Goal: Ask a question: Seek information or help from site administrators or community

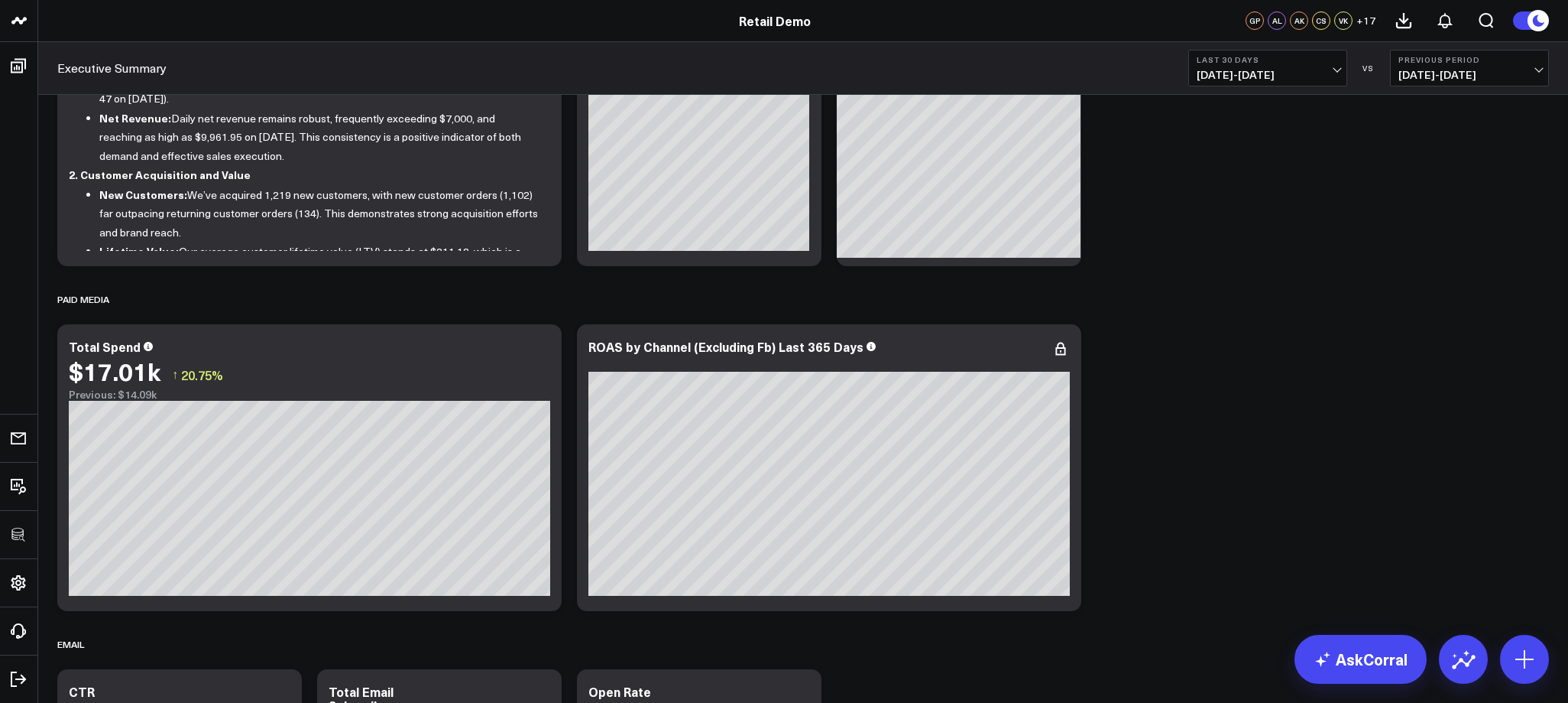
scroll to position [171, 0]
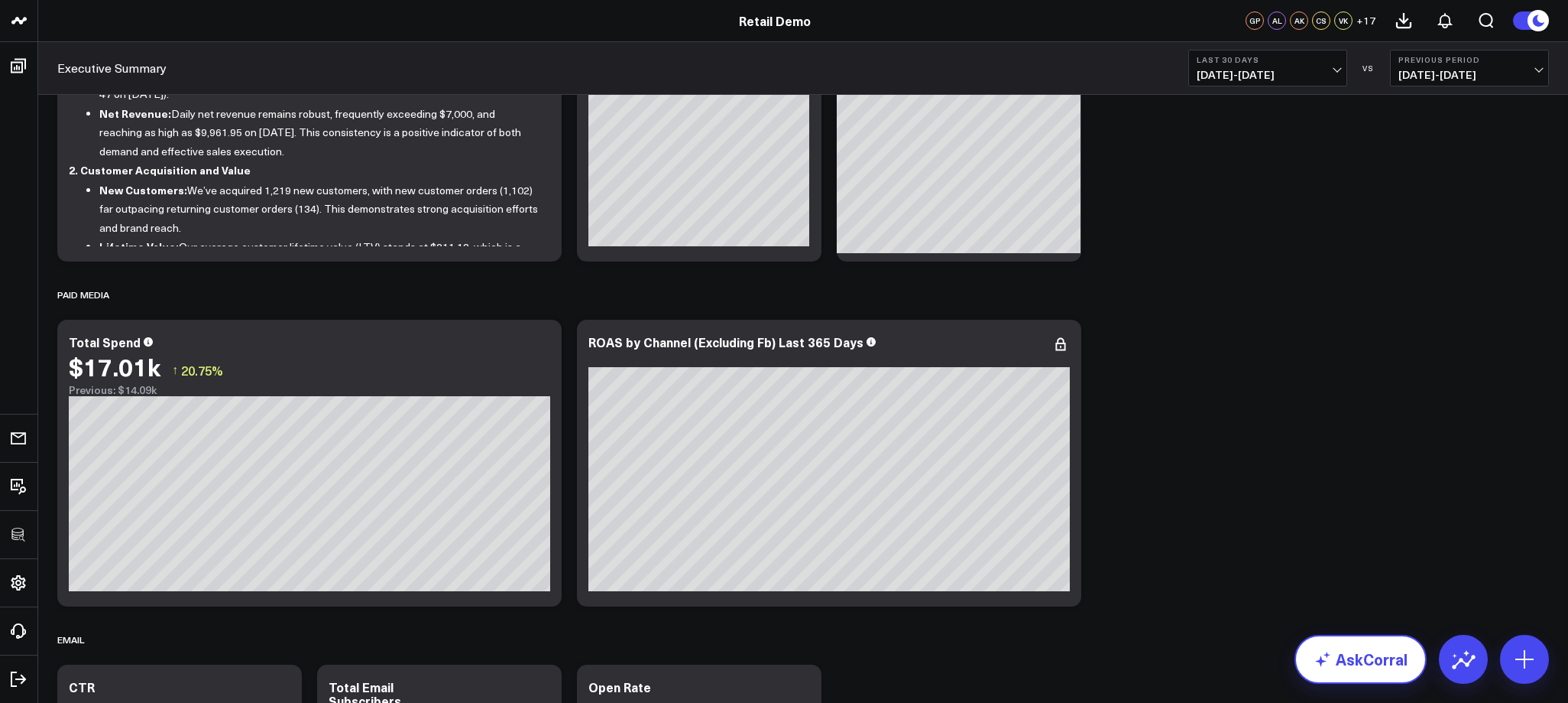
click at [1364, 652] on link "AskCorral" at bounding box center [1360, 659] width 132 height 49
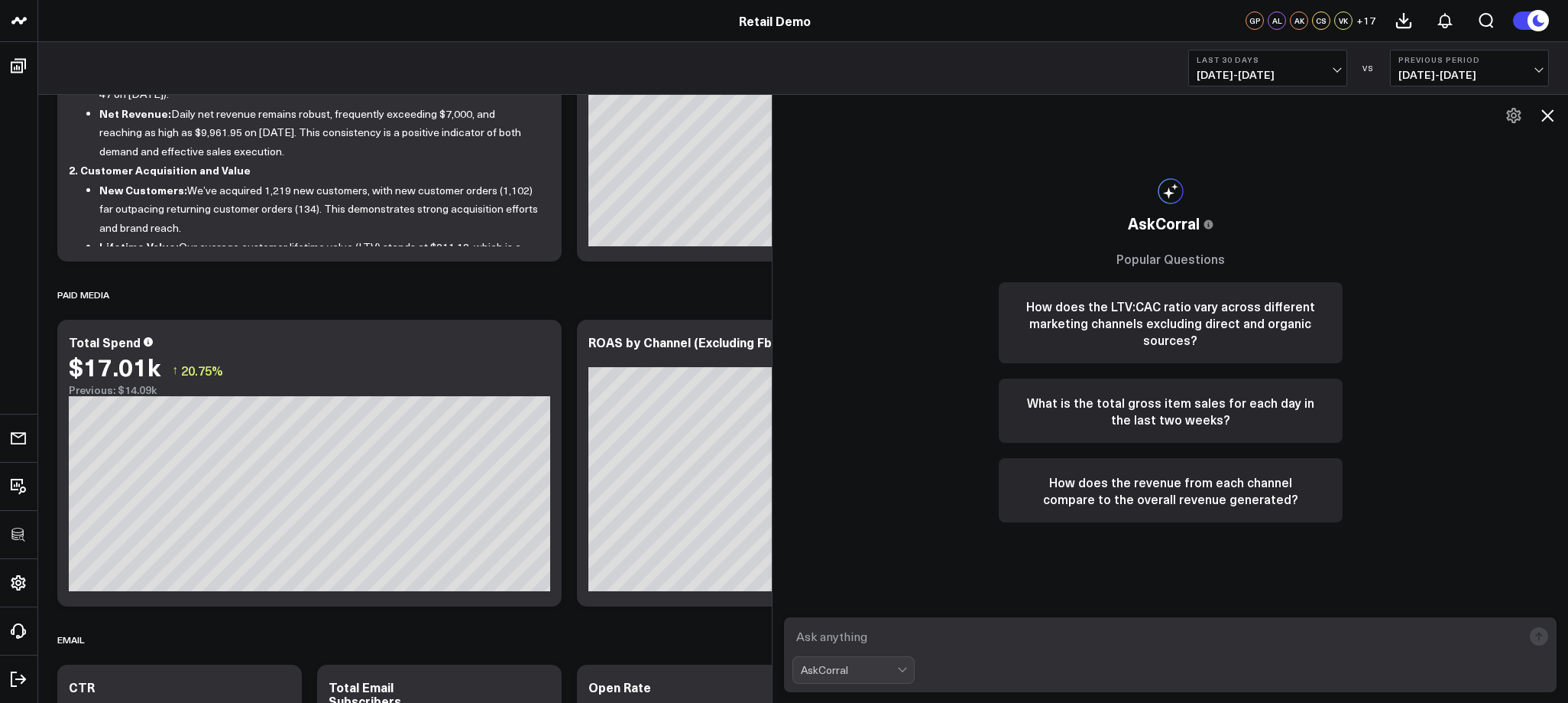
click at [1548, 114] on icon at bounding box center [1547, 115] width 12 height 12
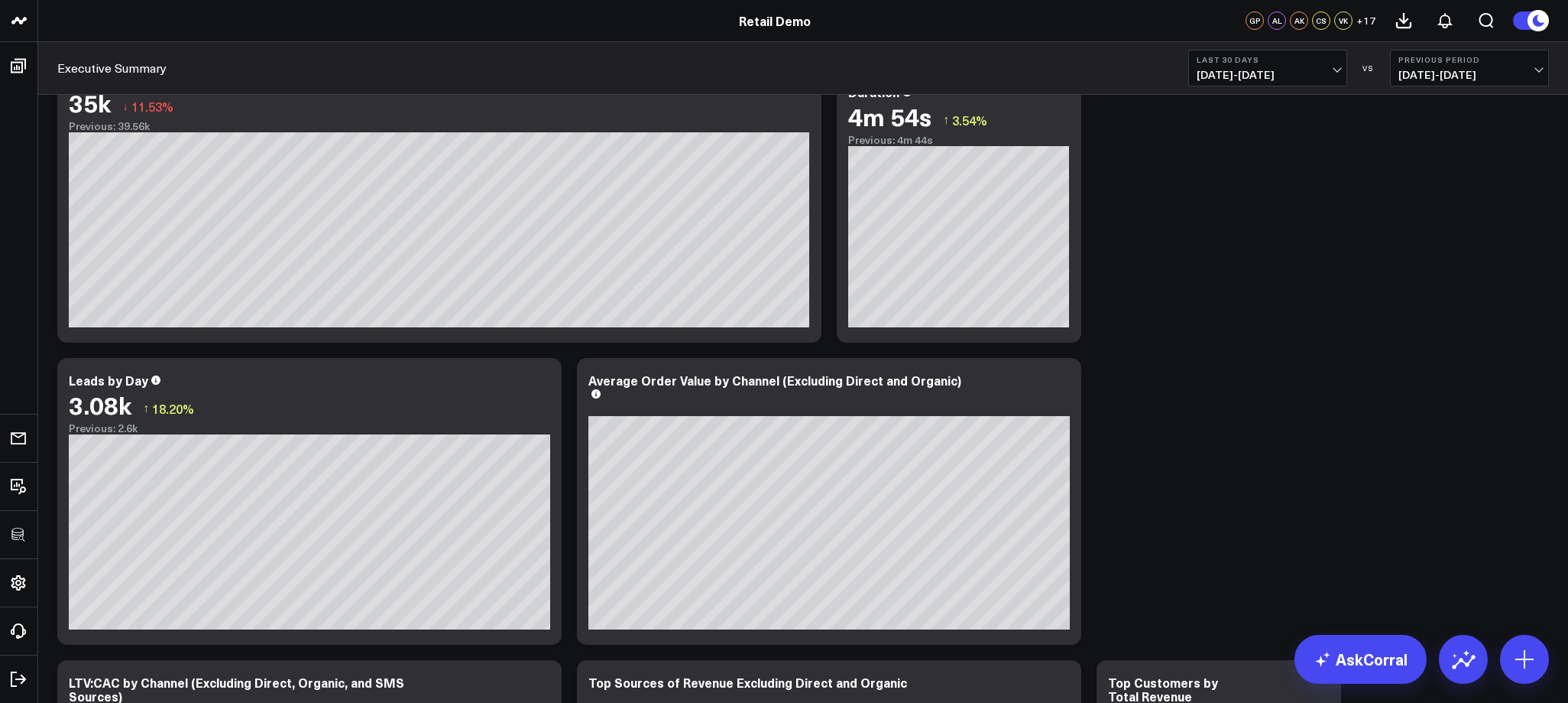
scroll to position [1255, 0]
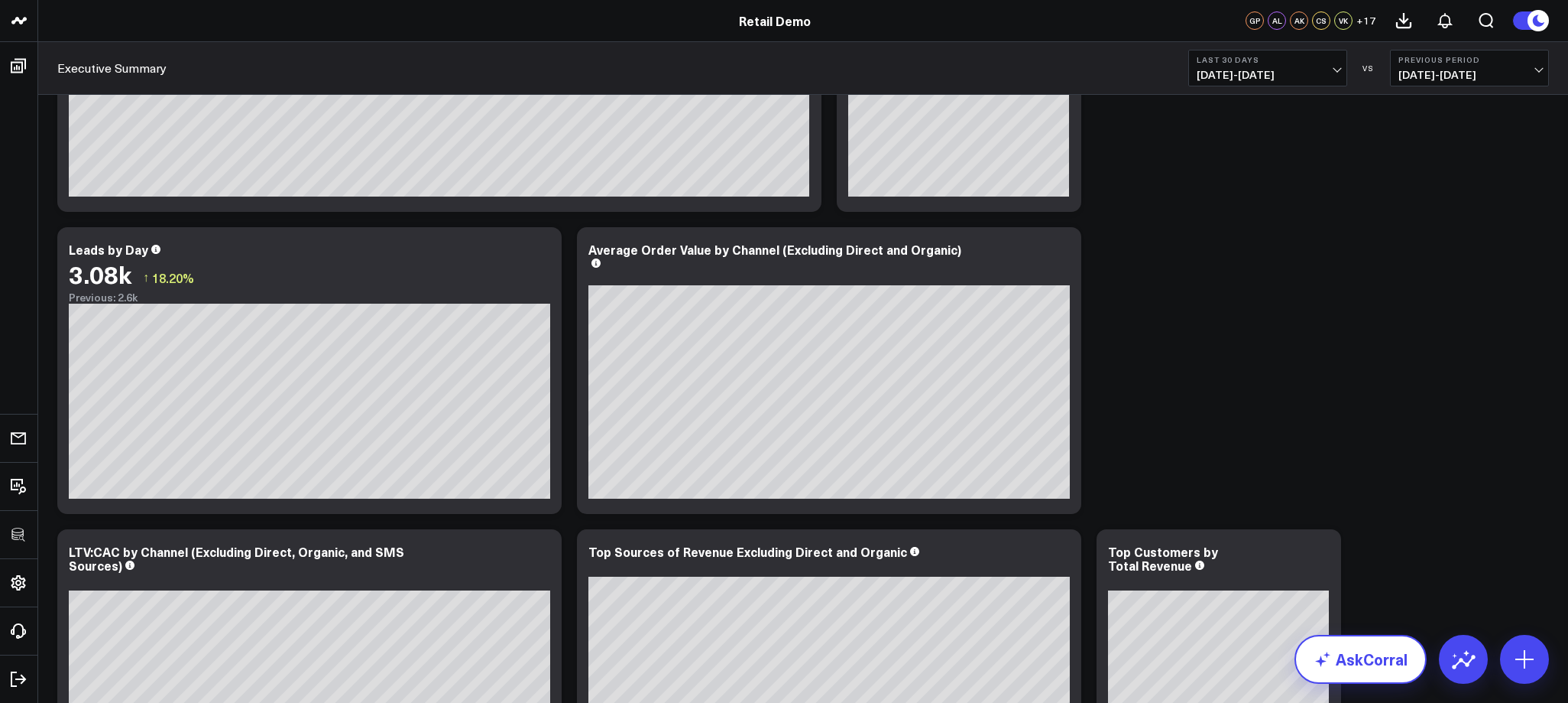
click at [1393, 664] on link "AskCorral" at bounding box center [1360, 659] width 132 height 49
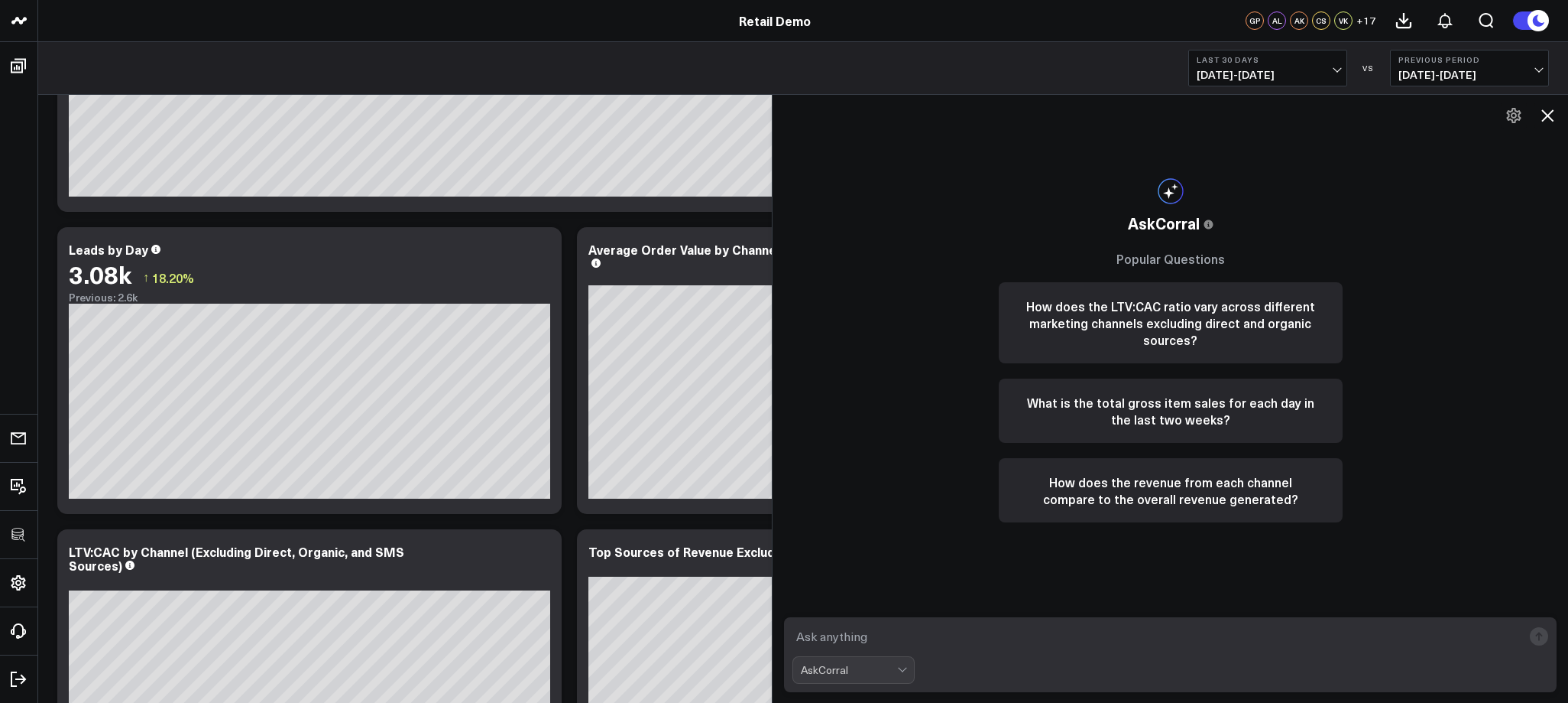
click at [1076, 633] on textarea at bounding box center [1157, 636] width 730 height 28
type textarea "What's causing the large fluctuation in leads by day over the last 30 days"
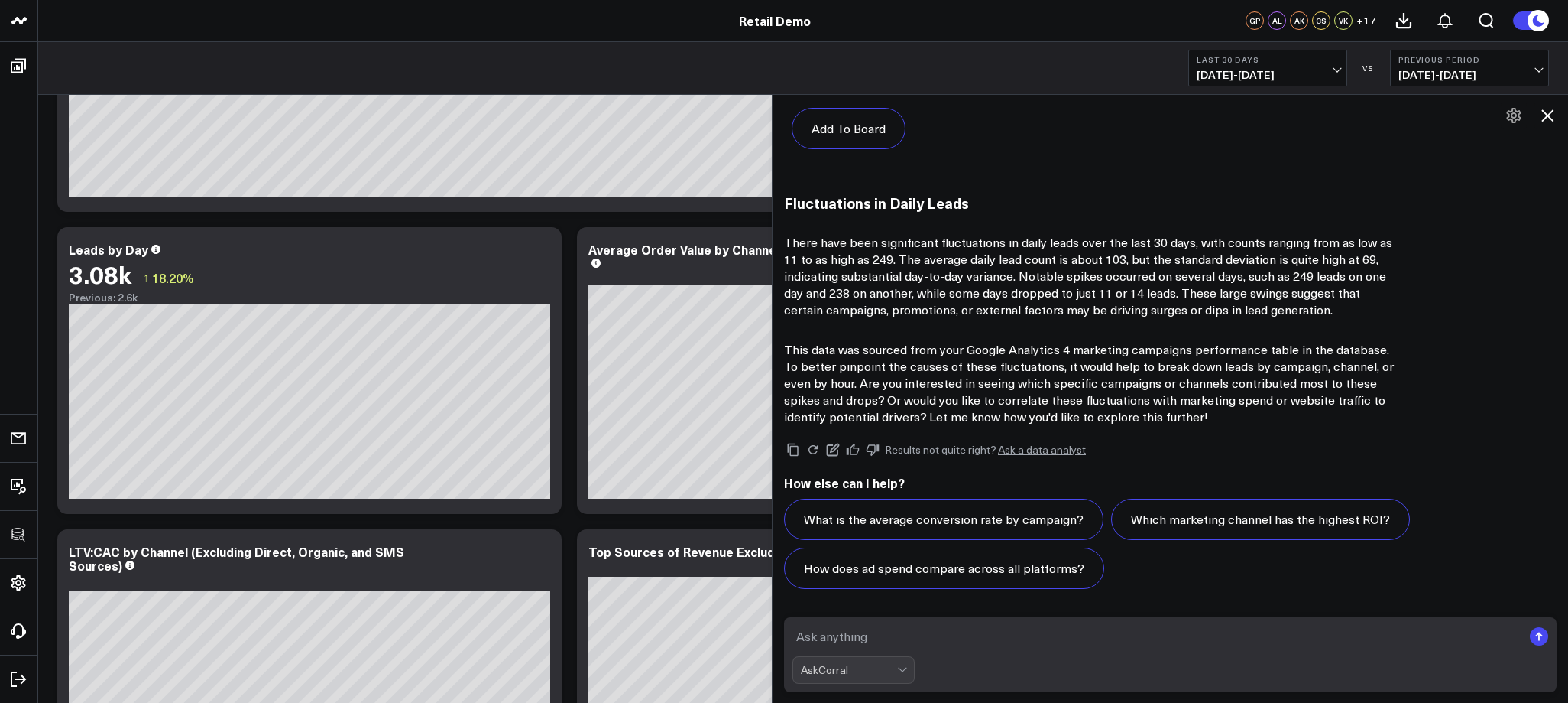
scroll to position [1200, 0]
click at [982, 636] on textarea at bounding box center [1157, 636] width 730 height 28
type textarea "Y"
type textarea "Most interested in the campaigns by channel and hour"
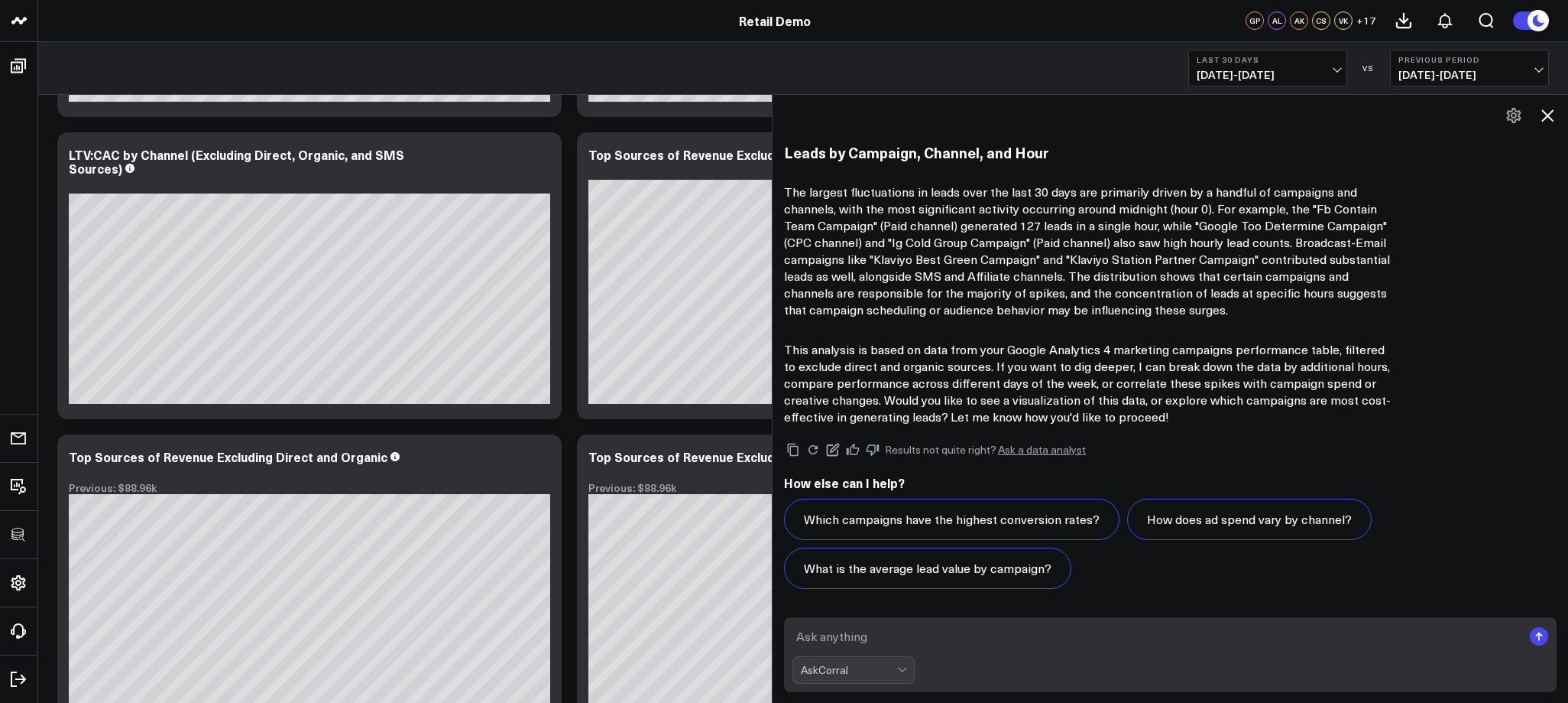
scroll to position [1672, 0]
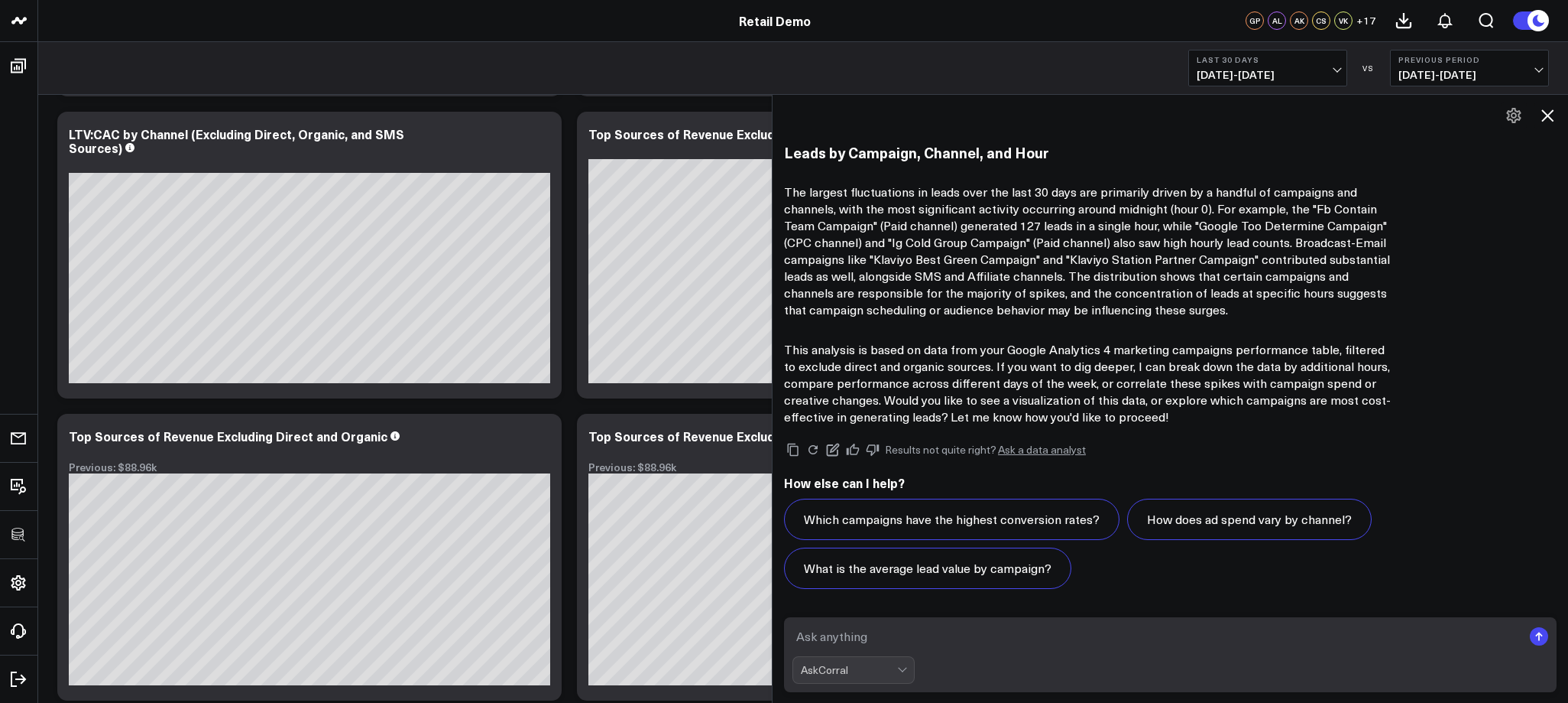
click at [970, 626] on textarea at bounding box center [1157, 636] width 730 height 28
type textarea "What campaigns generated the most leads and why"
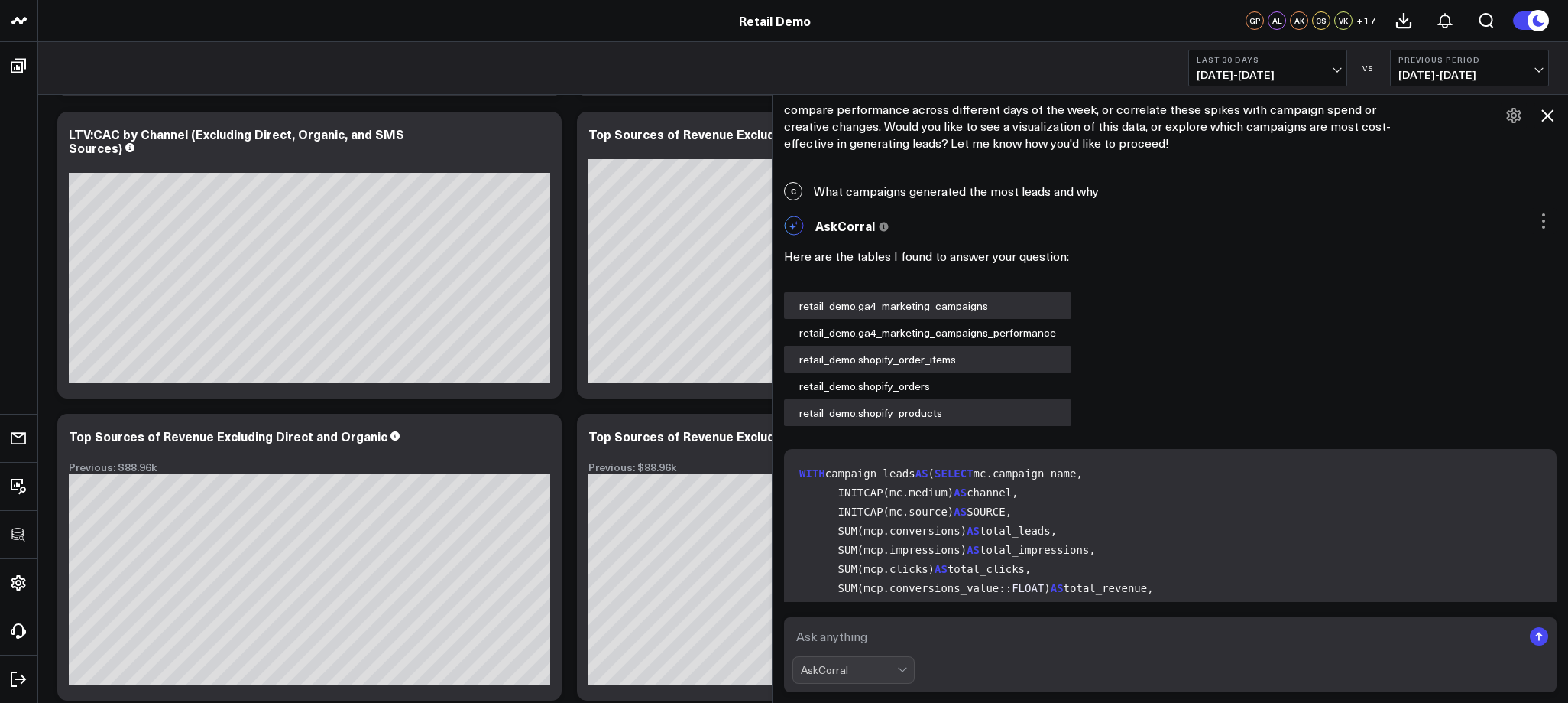
scroll to position [3672, 0]
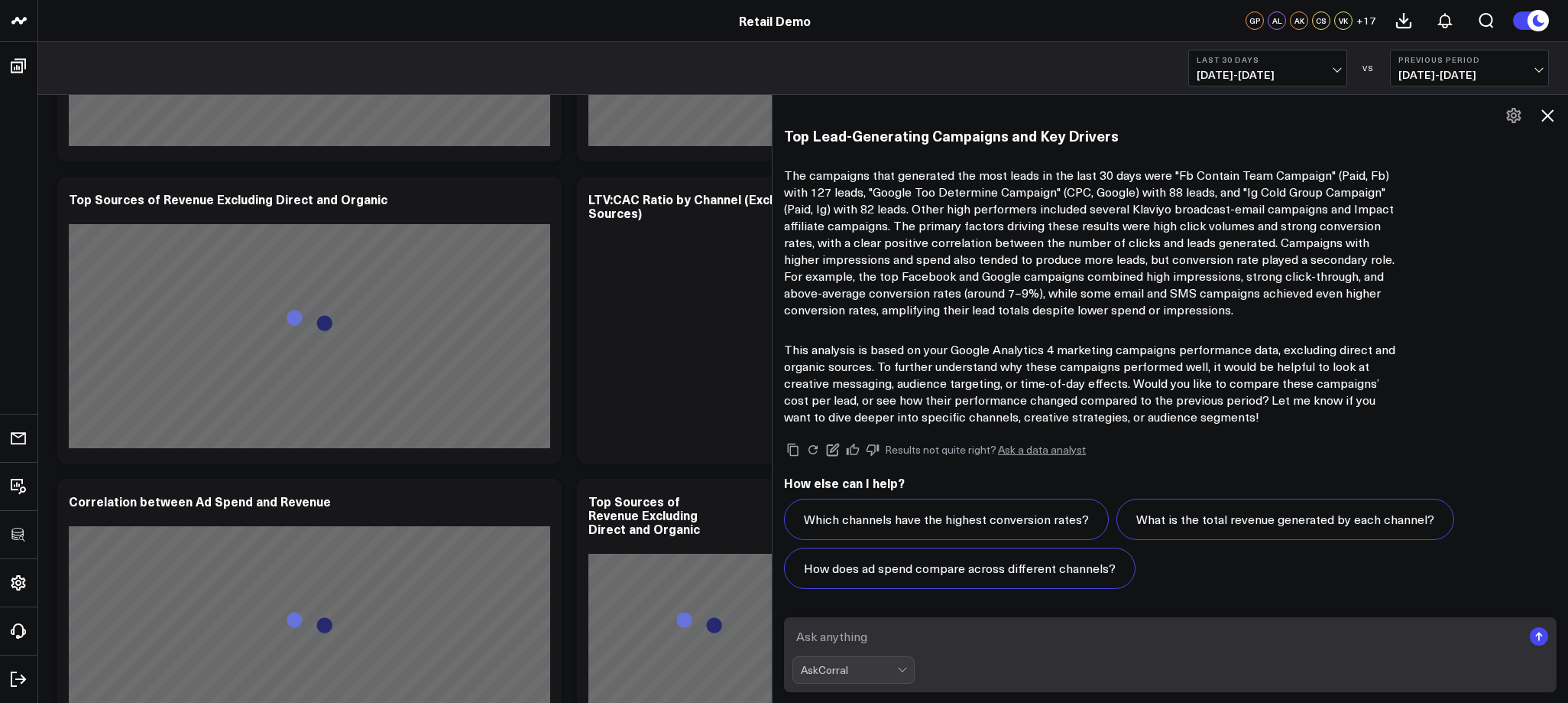
click at [1041, 333] on div "Top Lead-Generating Campaigns and Key Drivers The campaigns that generated the …" at bounding box center [1170, 276] width 773 height 299
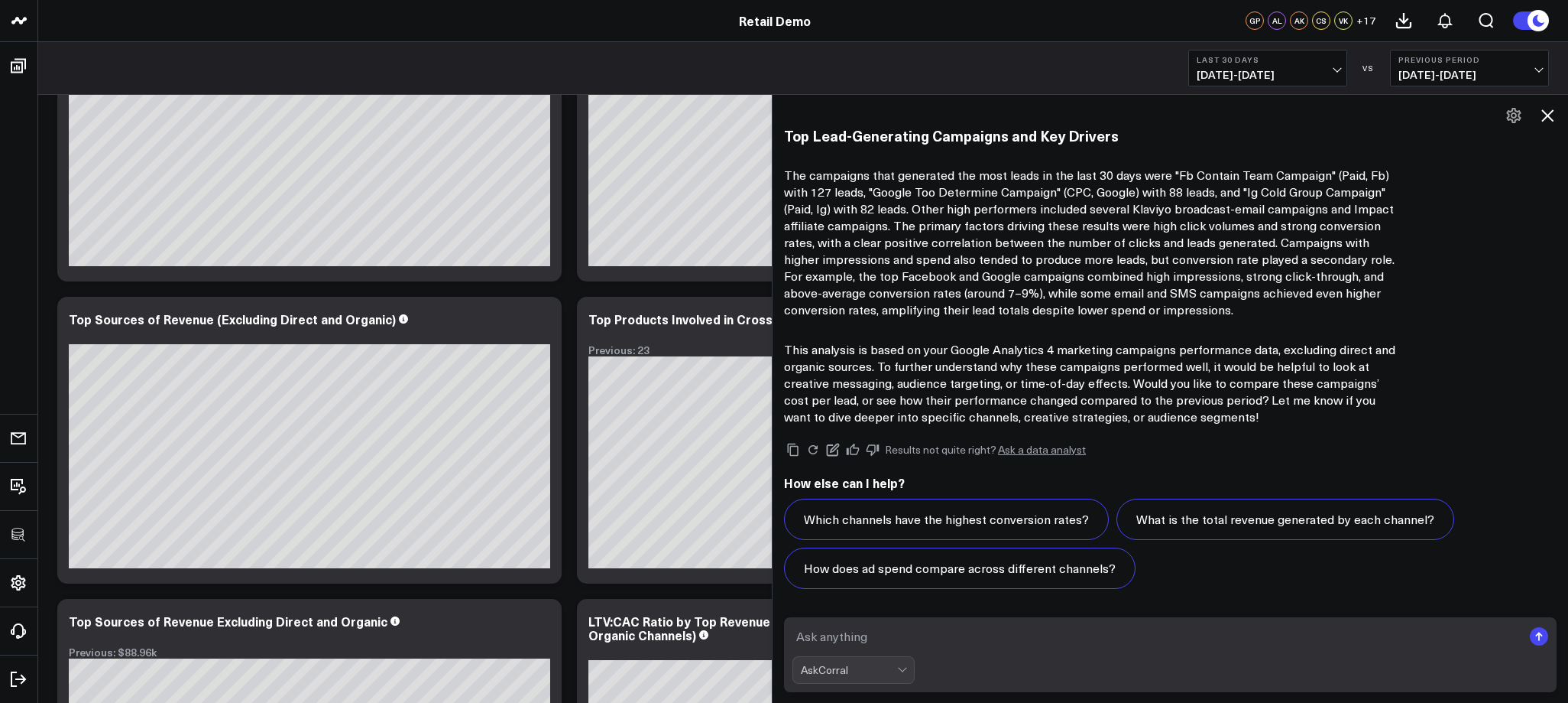
scroll to position [7773, 0]
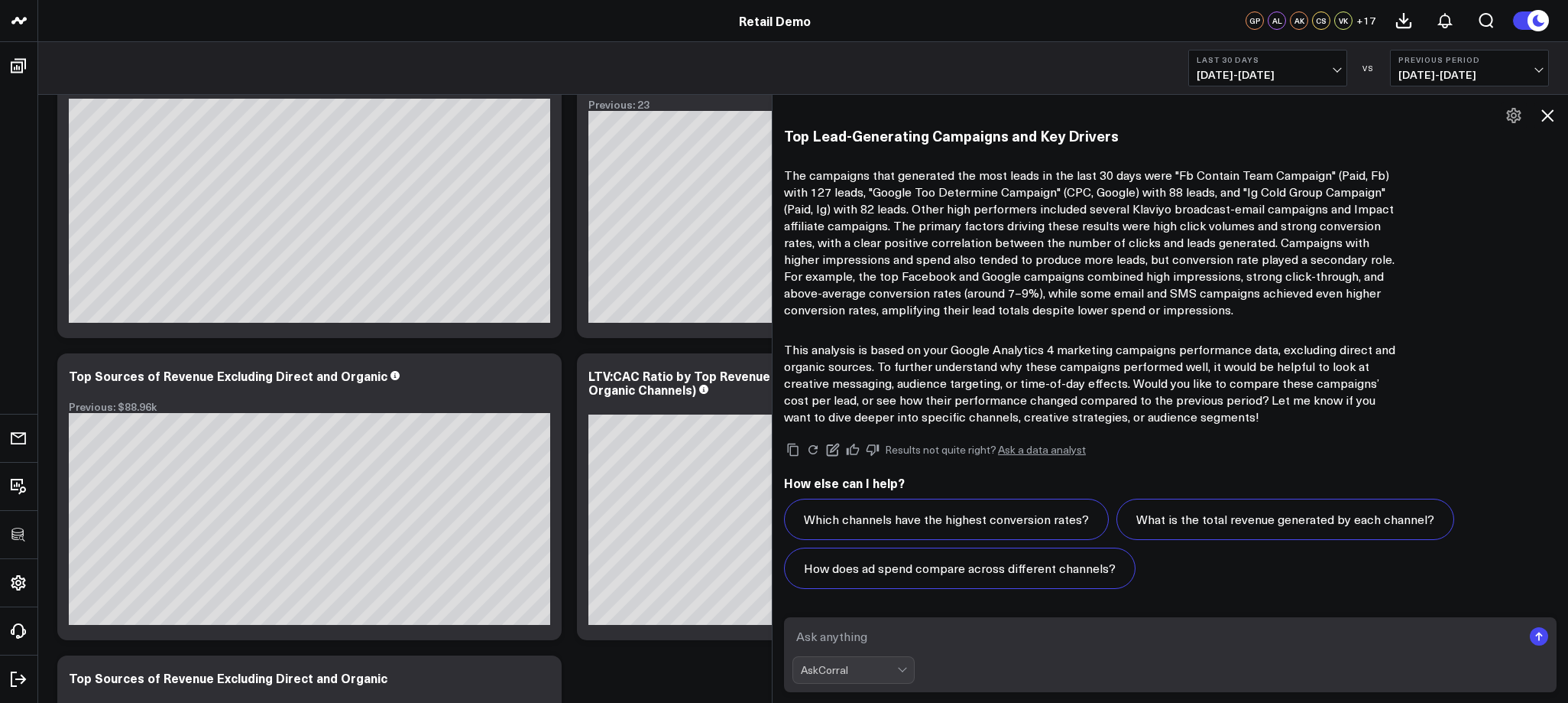
click at [910, 642] on textarea at bounding box center [1157, 636] width 730 height 28
click at [855, 639] on textarea "What produts did that campaign impact the most?" at bounding box center [1157, 636] width 730 height 28
type textarea "What products did that campaign impact the most?"
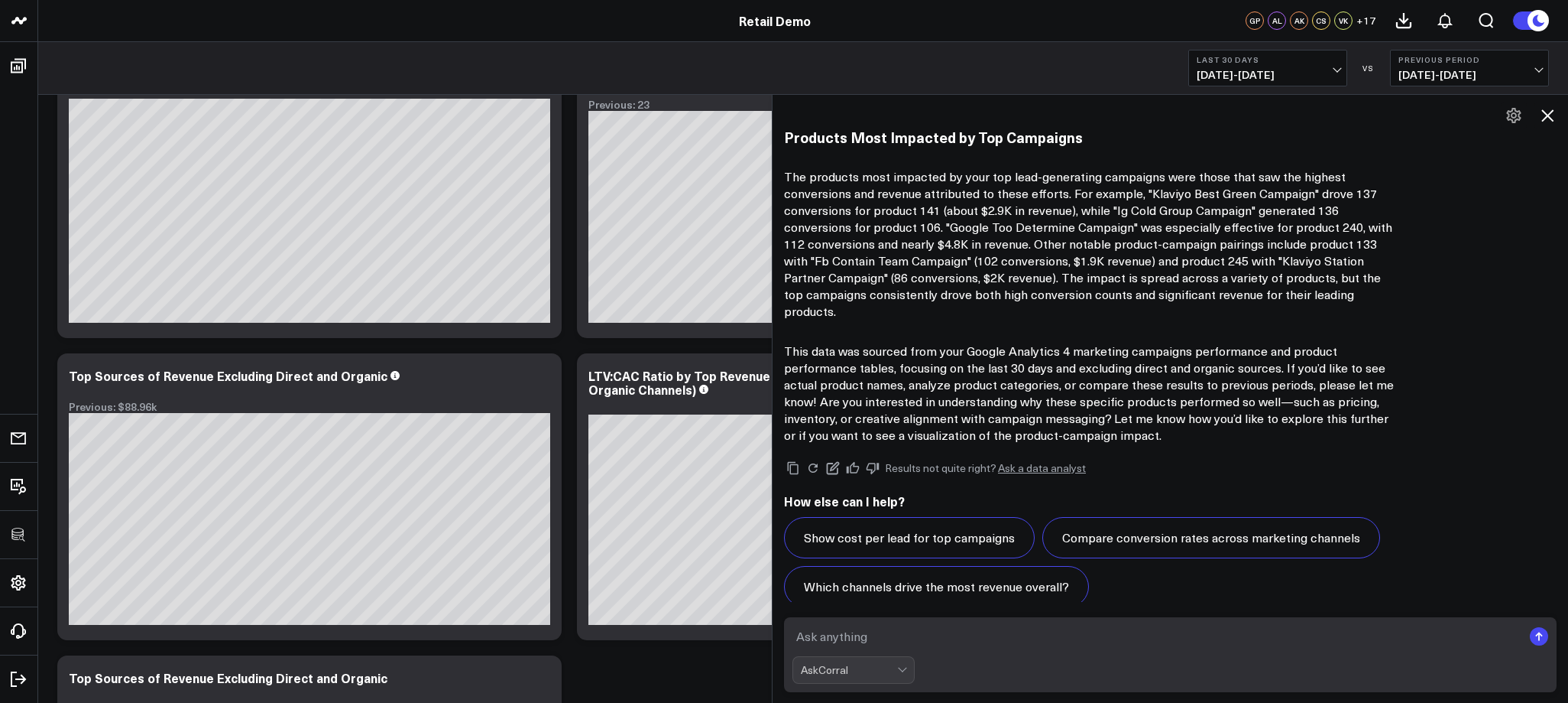
scroll to position [5288, 0]
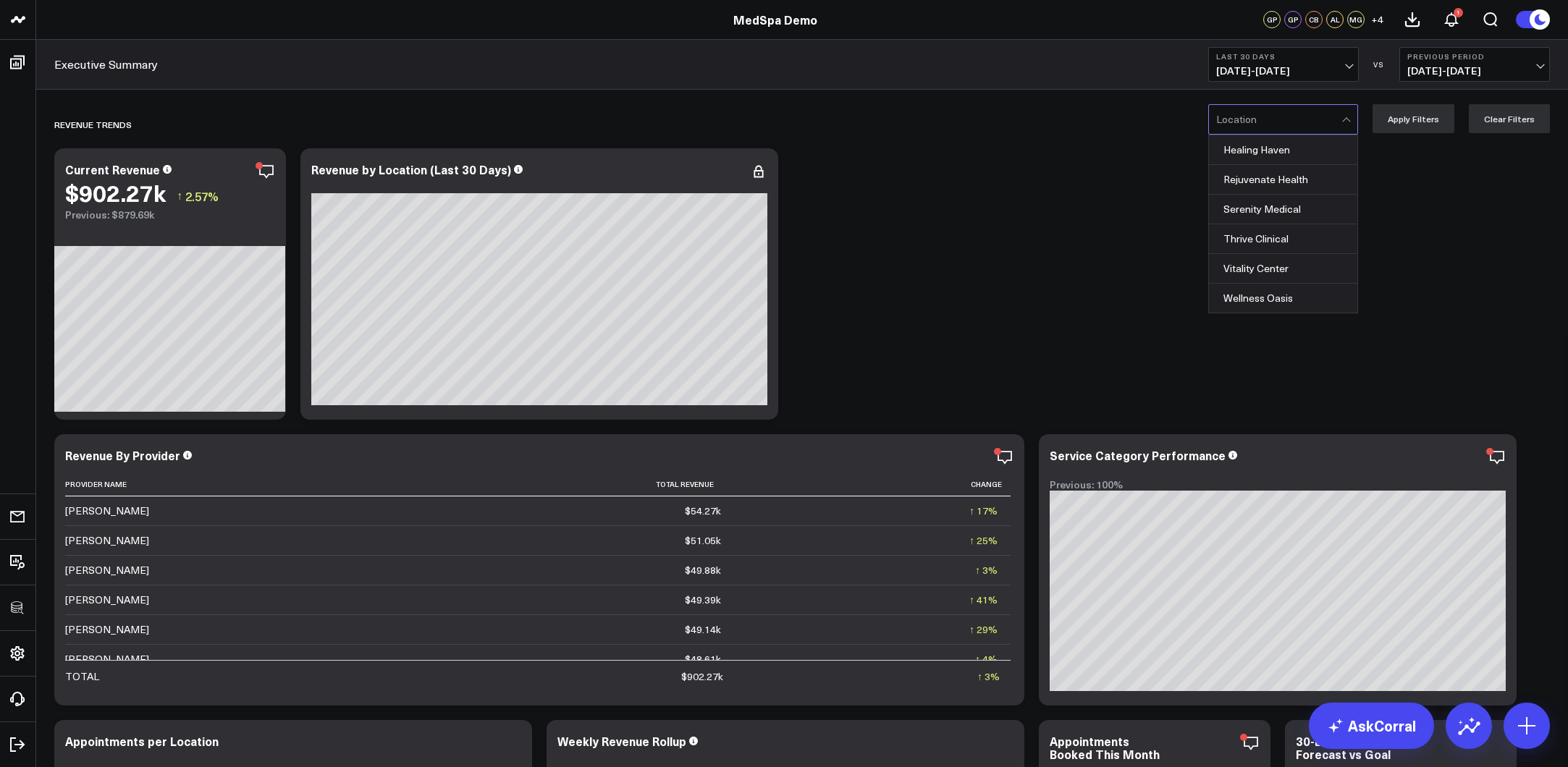
click at [1262, 117] on div at bounding box center [1278, 119] width 125 height 29
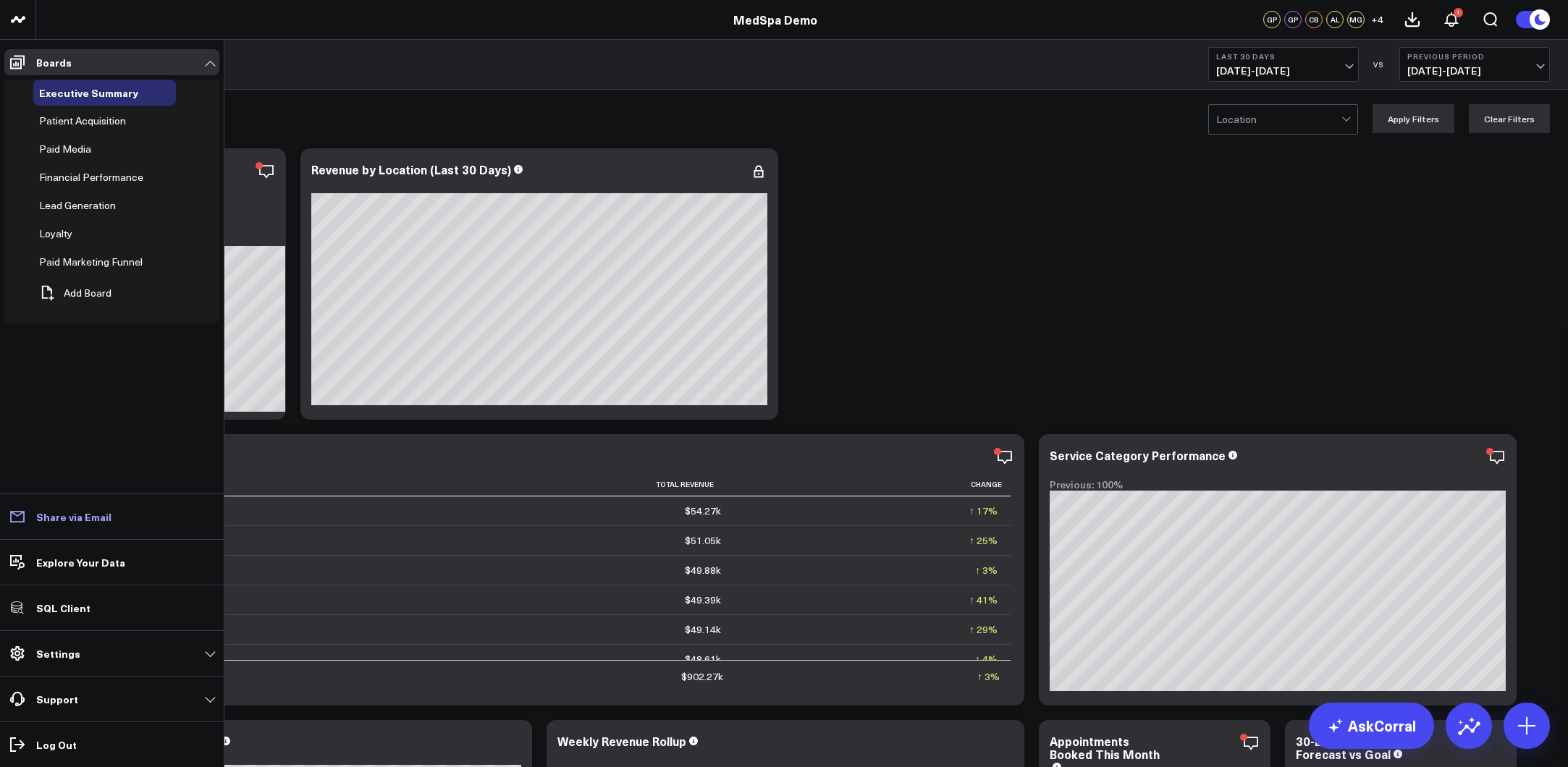
click at [46, 517] on p "Share via Email" at bounding box center [73, 516] width 76 height 11
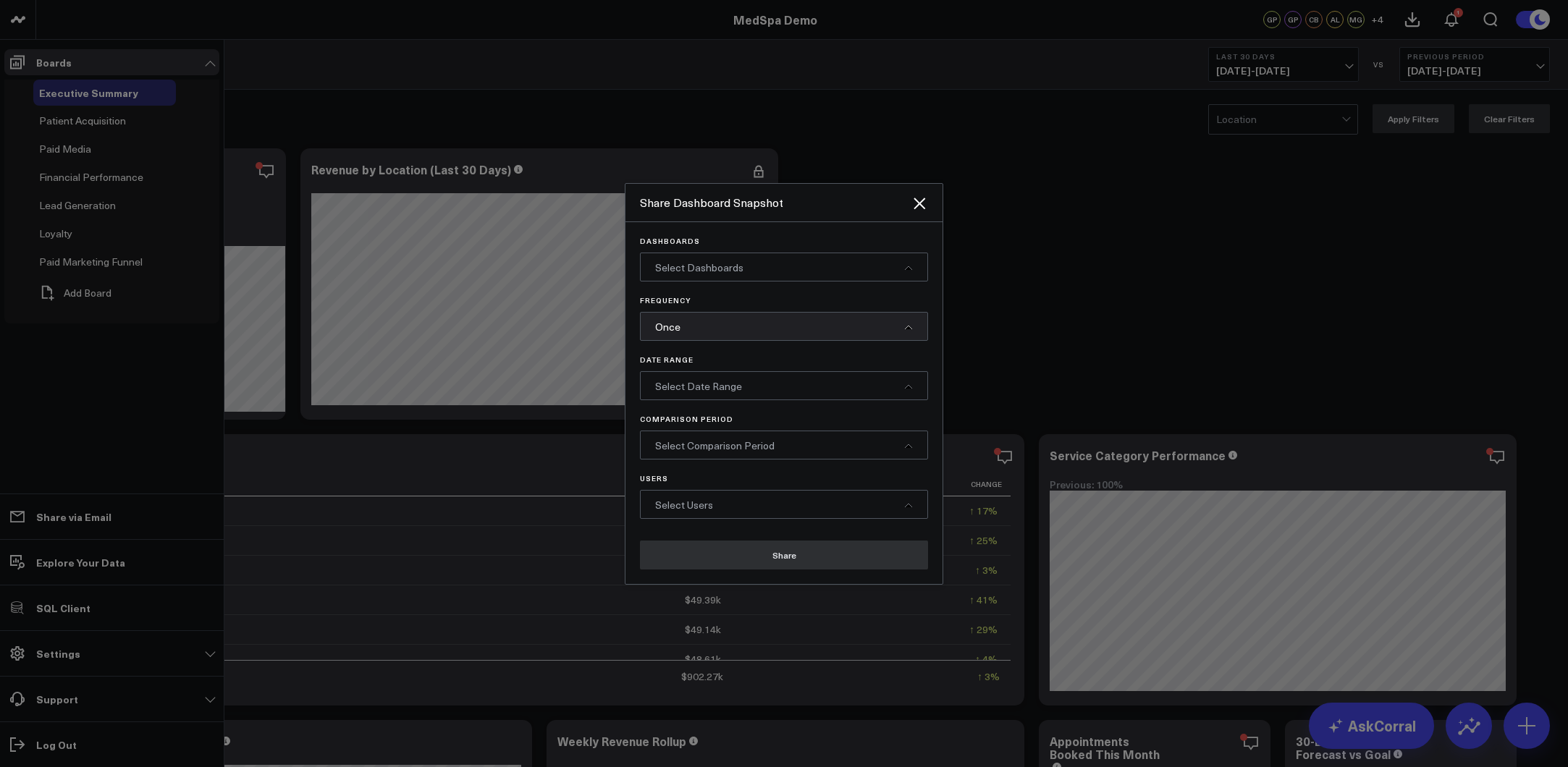
click at [732, 263] on span "Select Dashboards" at bounding box center [699, 267] width 88 height 13
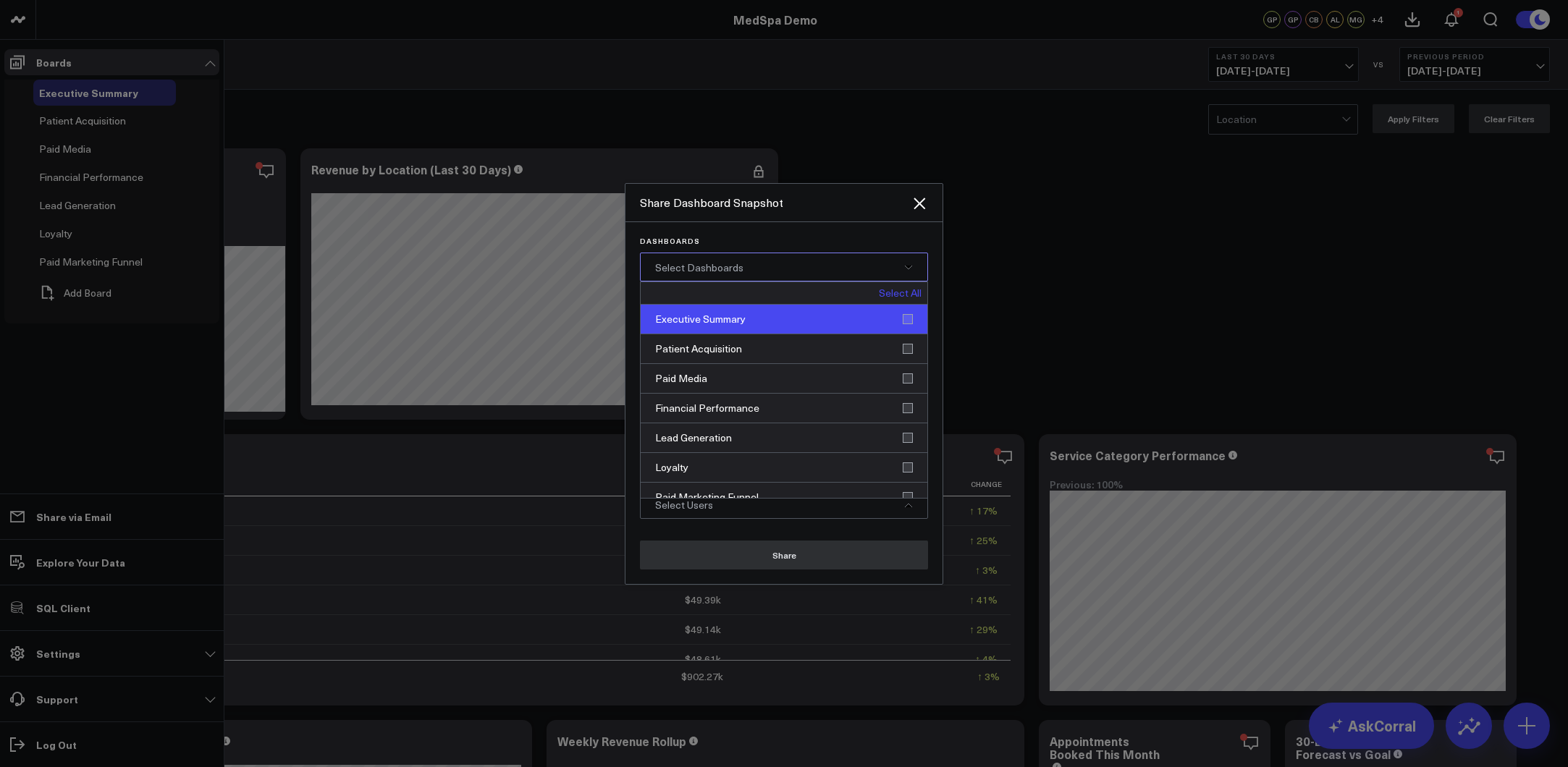
click at [803, 321] on div "Executive Summary" at bounding box center [784, 320] width 286 height 30
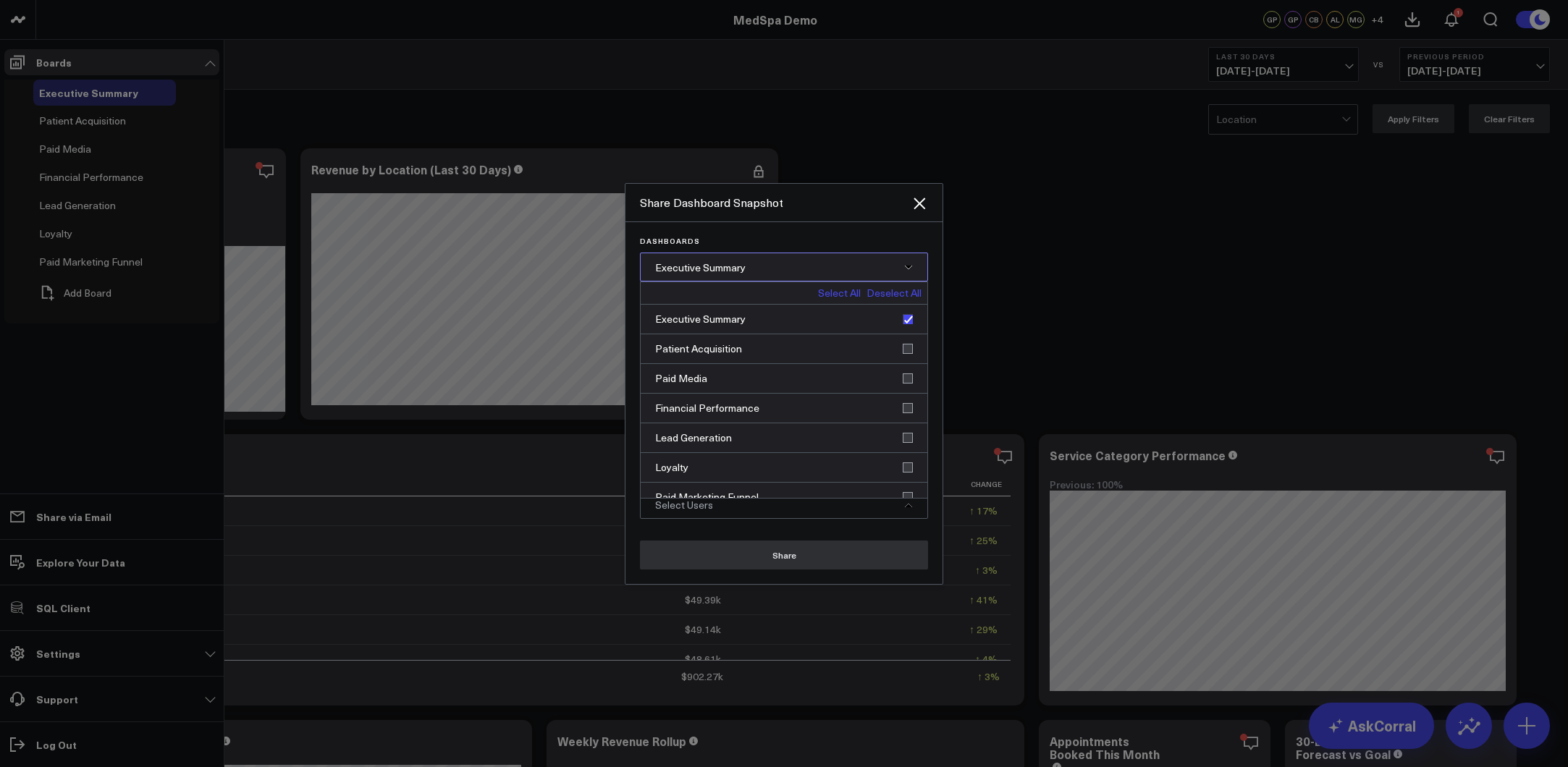
click at [837, 209] on div "Share Dashboard Snapshot" at bounding box center [775, 202] width 271 height 16
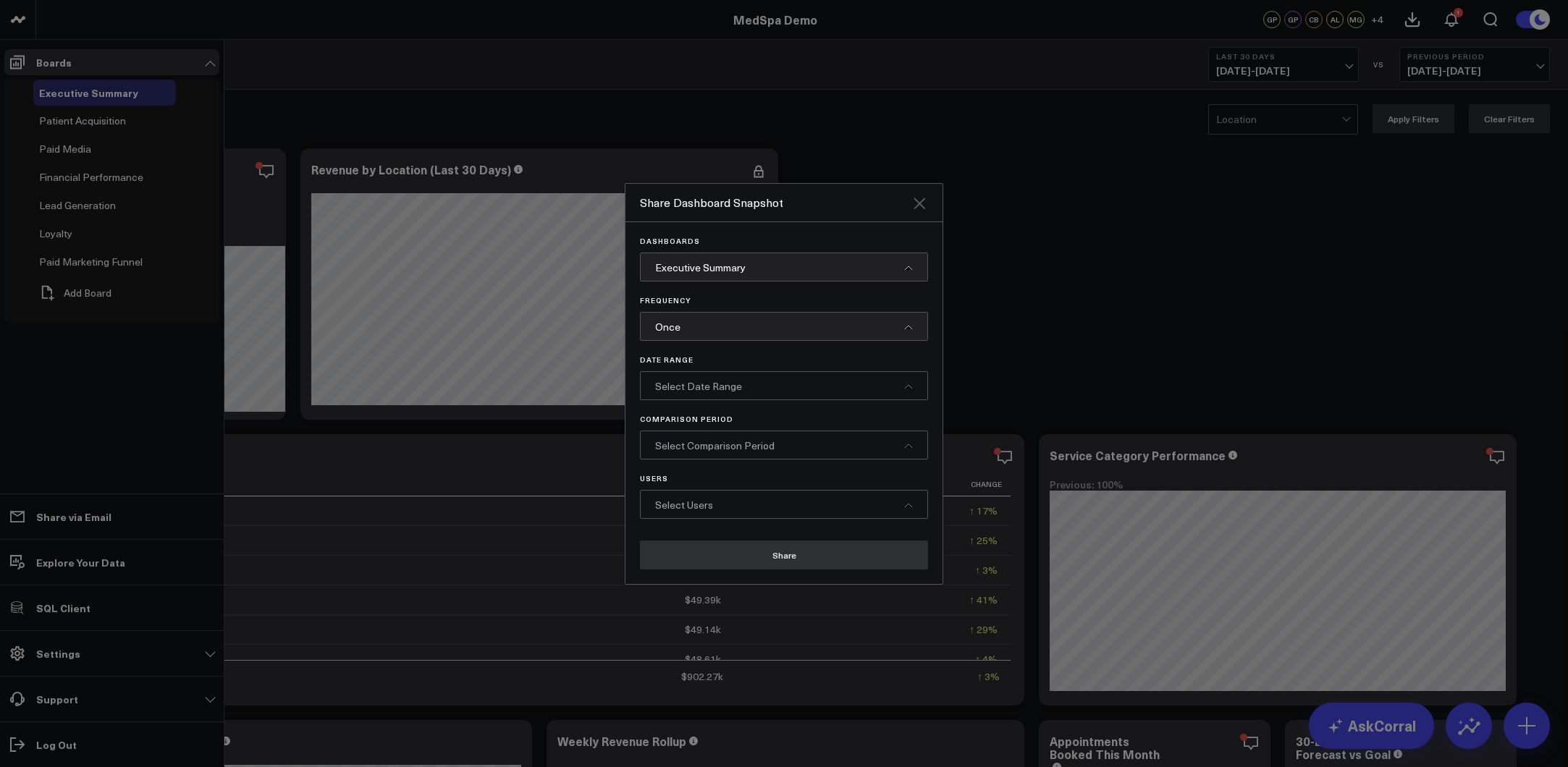
click at [922, 206] on icon "Close" at bounding box center [919, 203] width 11 height 11
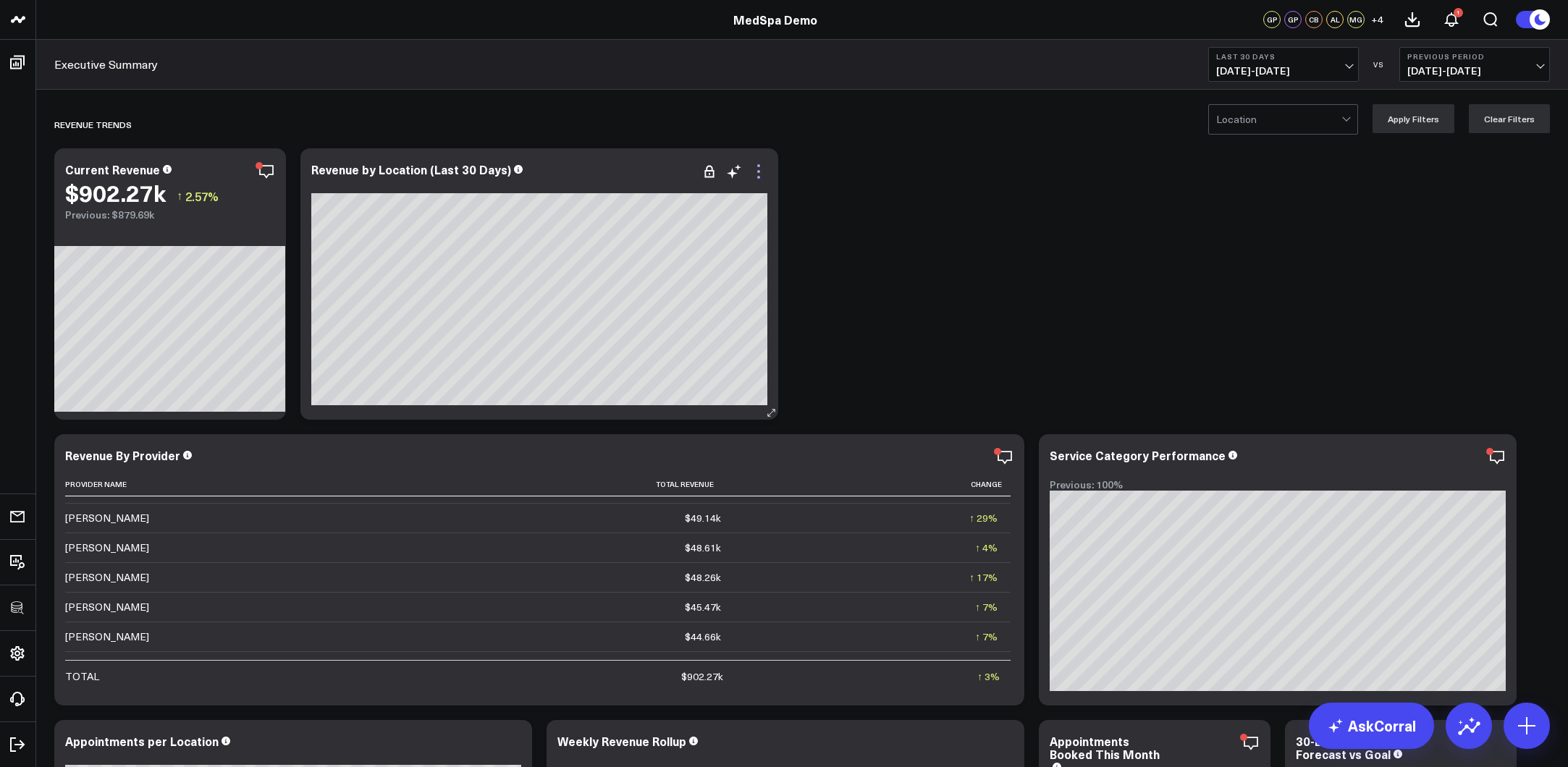
click at [763, 173] on icon at bounding box center [758, 171] width 17 height 17
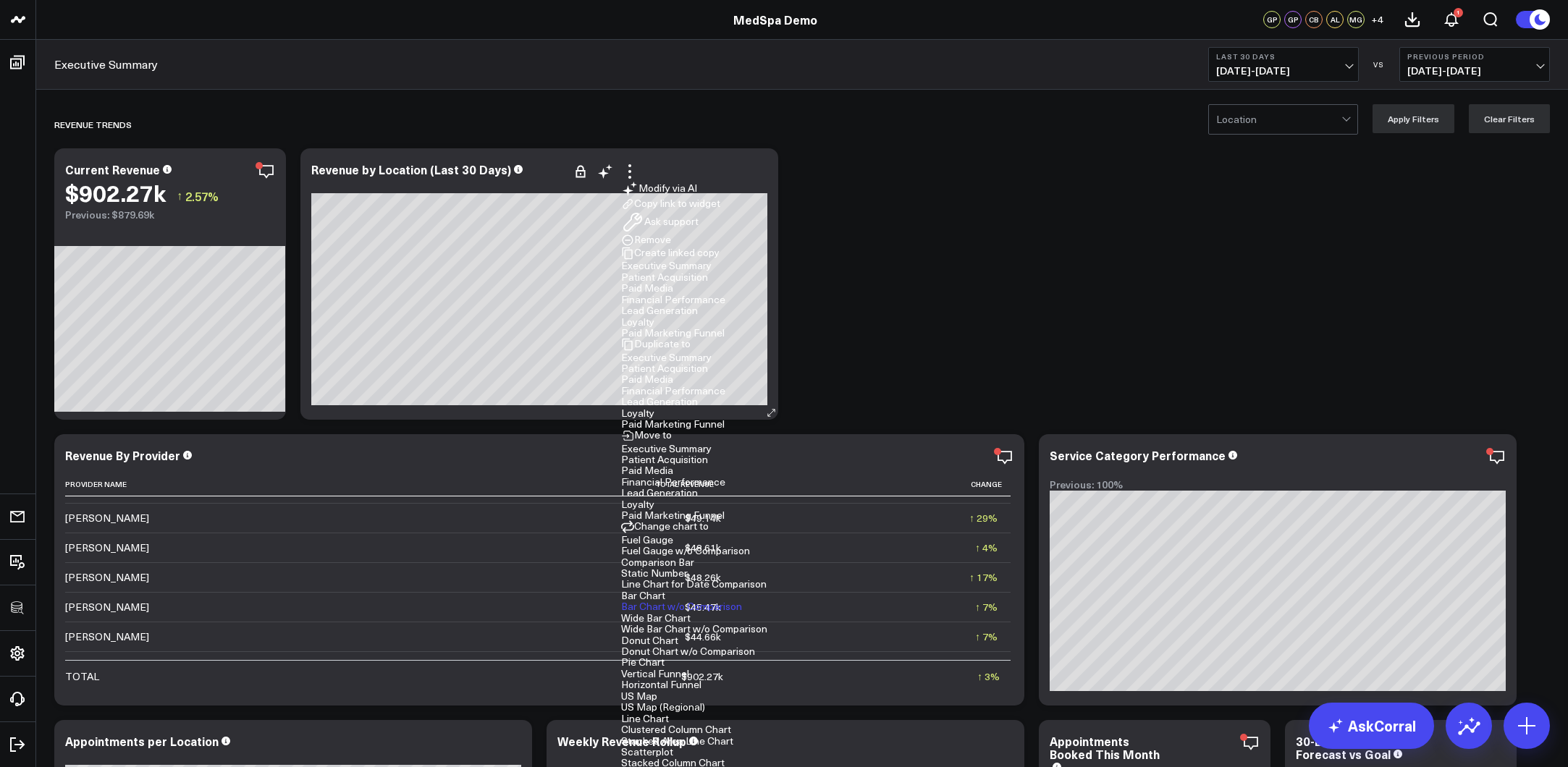
click at [697, 191] on button "Modify via AI" at bounding box center [660, 188] width 76 height 17
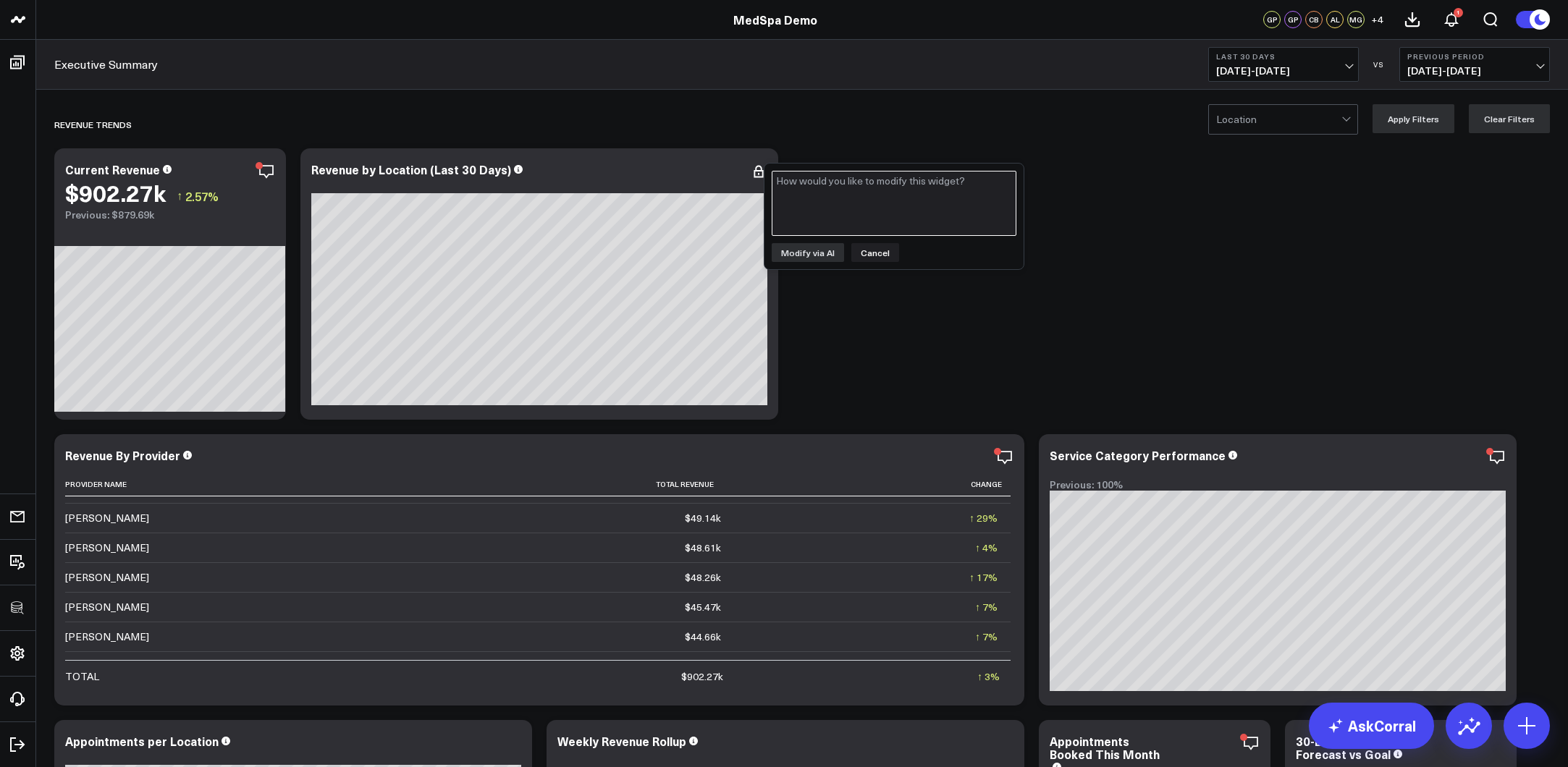
click at [820, 210] on textarea at bounding box center [894, 203] width 245 height 65
click at [869, 247] on button "Cancel" at bounding box center [875, 252] width 48 height 19
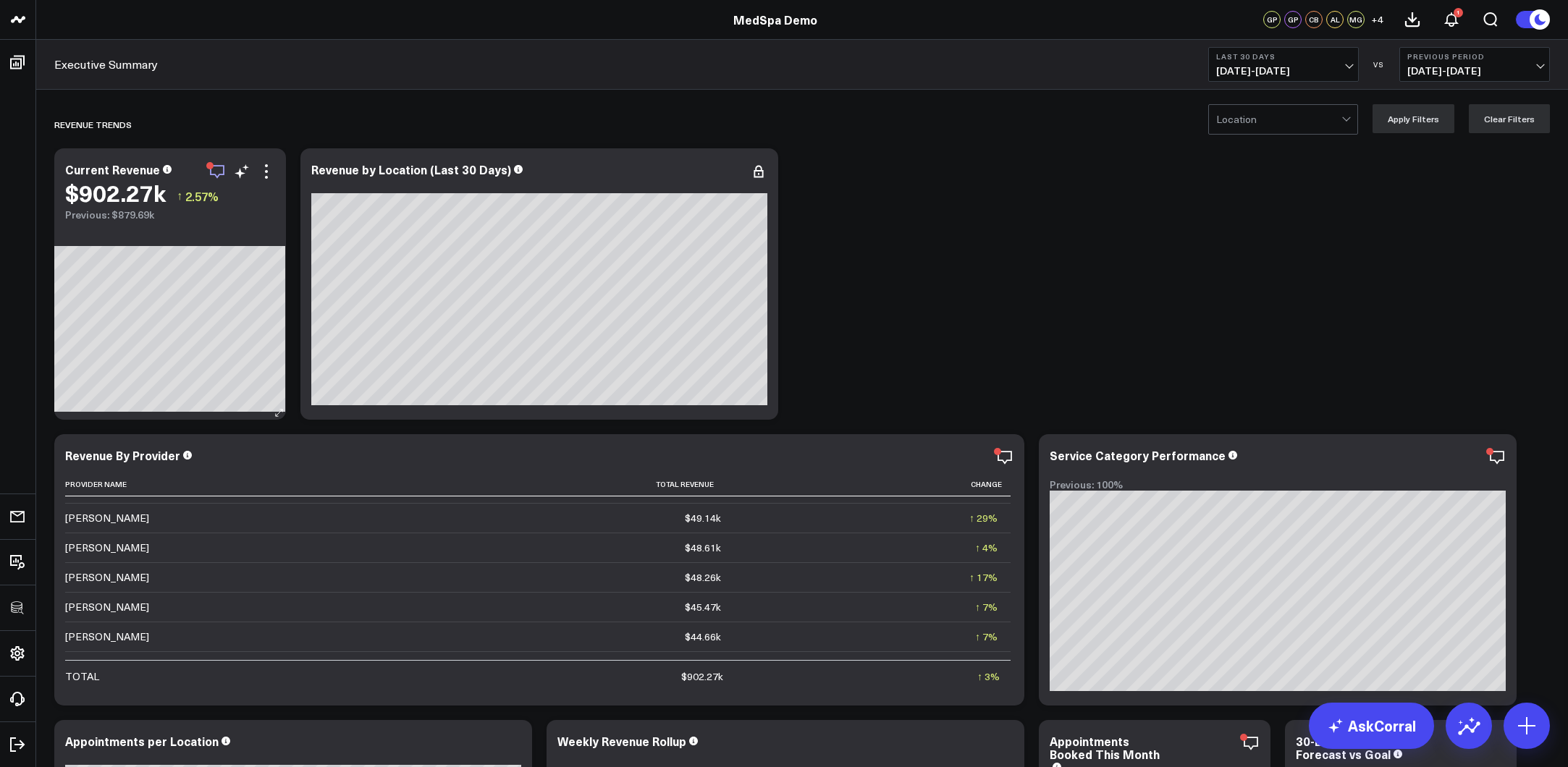
click at [221, 167] on icon "button" at bounding box center [217, 171] width 17 height 17
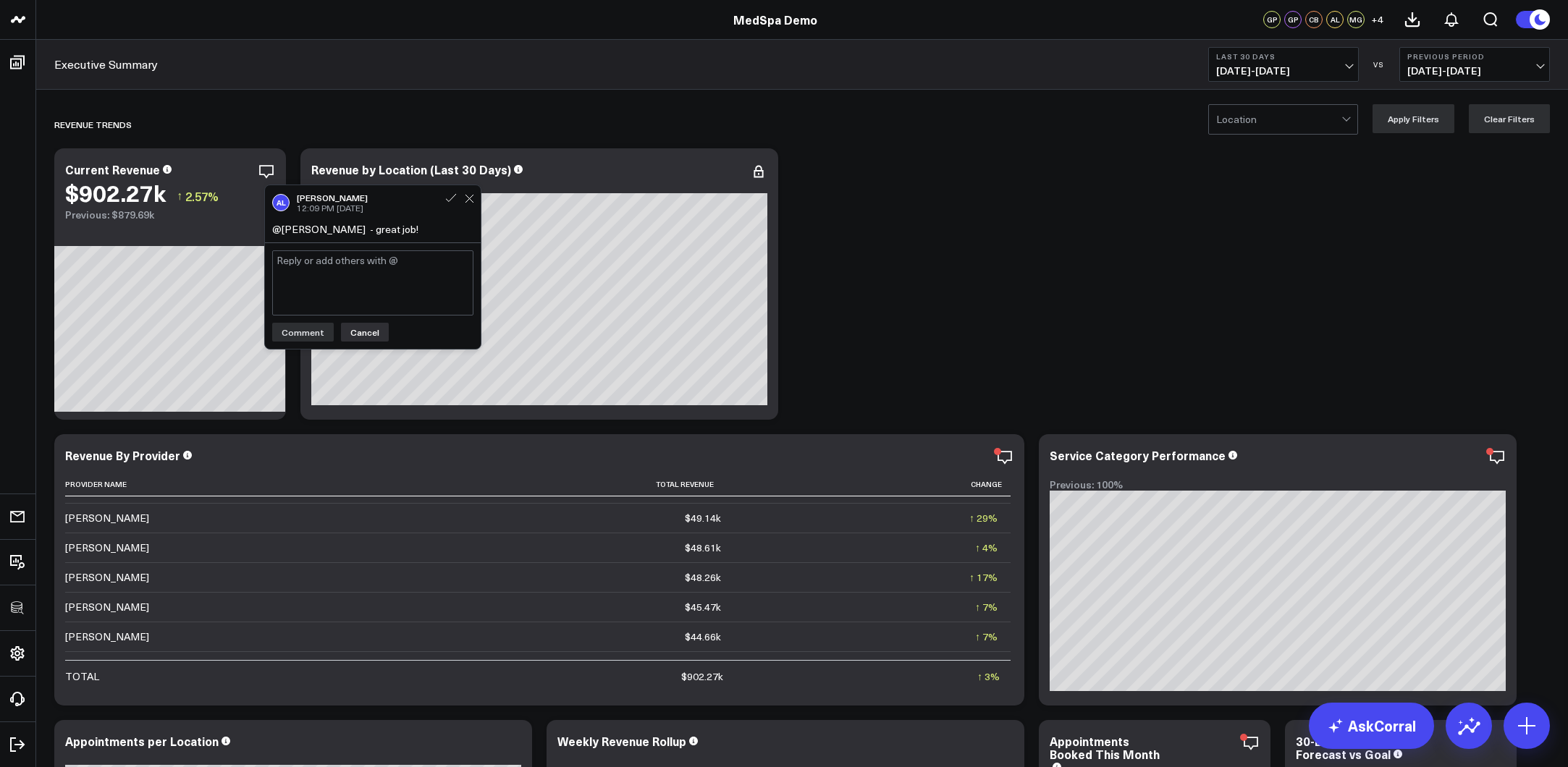
click at [366, 328] on button "Cancel" at bounding box center [365, 332] width 48 height 19
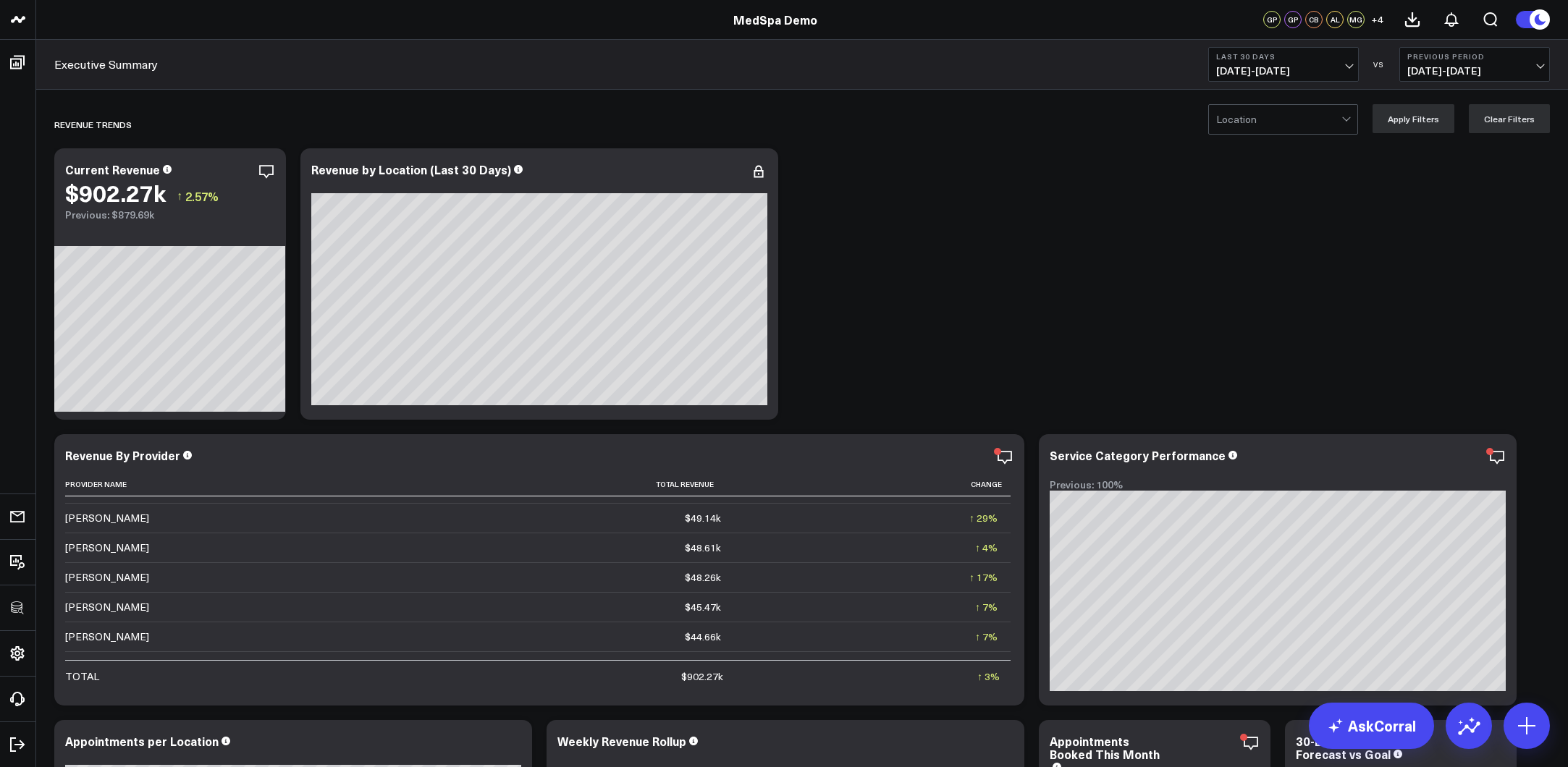
click at [1475, 21] on icon at bounding box center [1541, 19] width 26 height 26
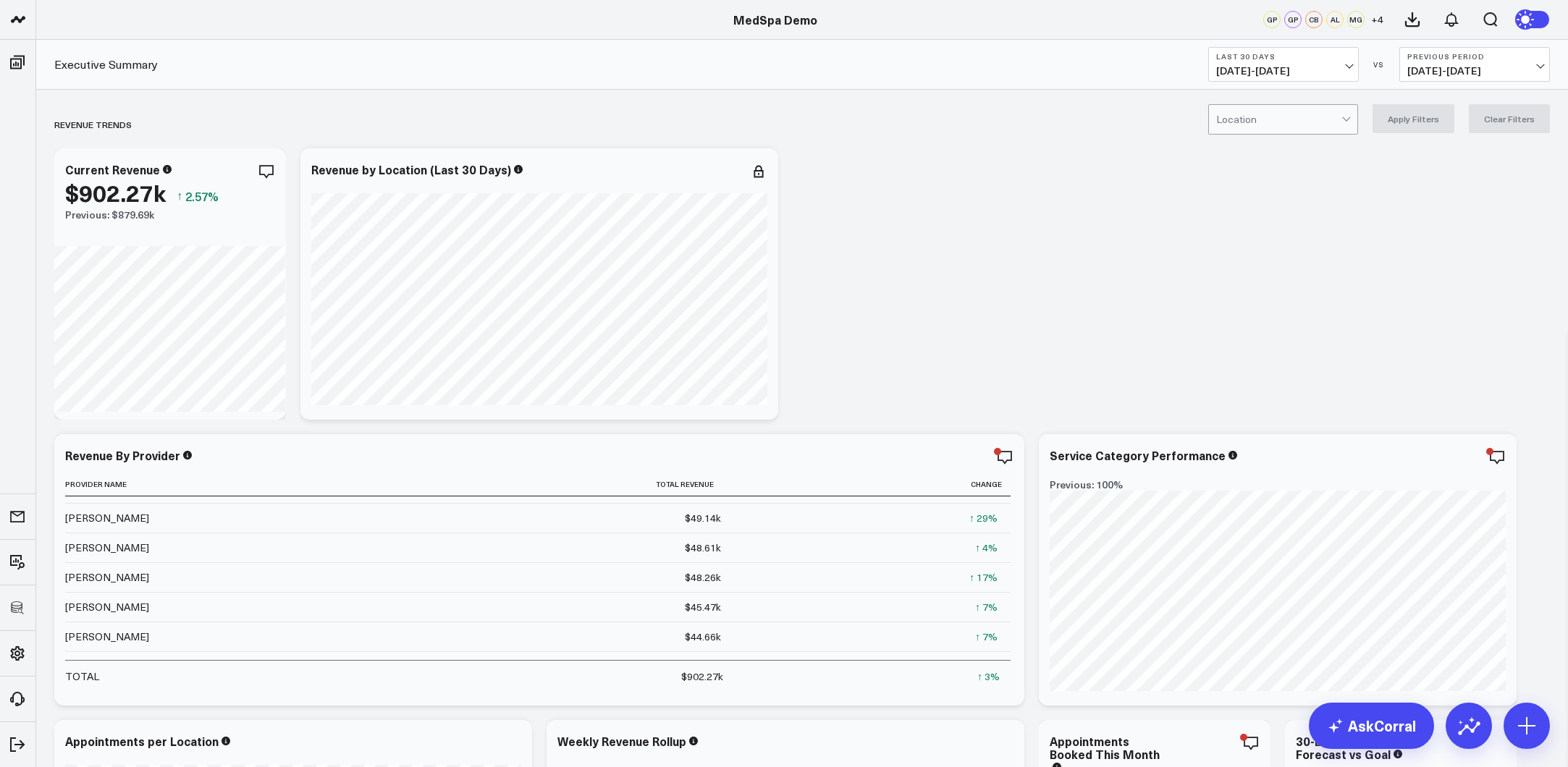
click at [1475, 21] on icon at bounding box center [1526, 19] width 16 height 16
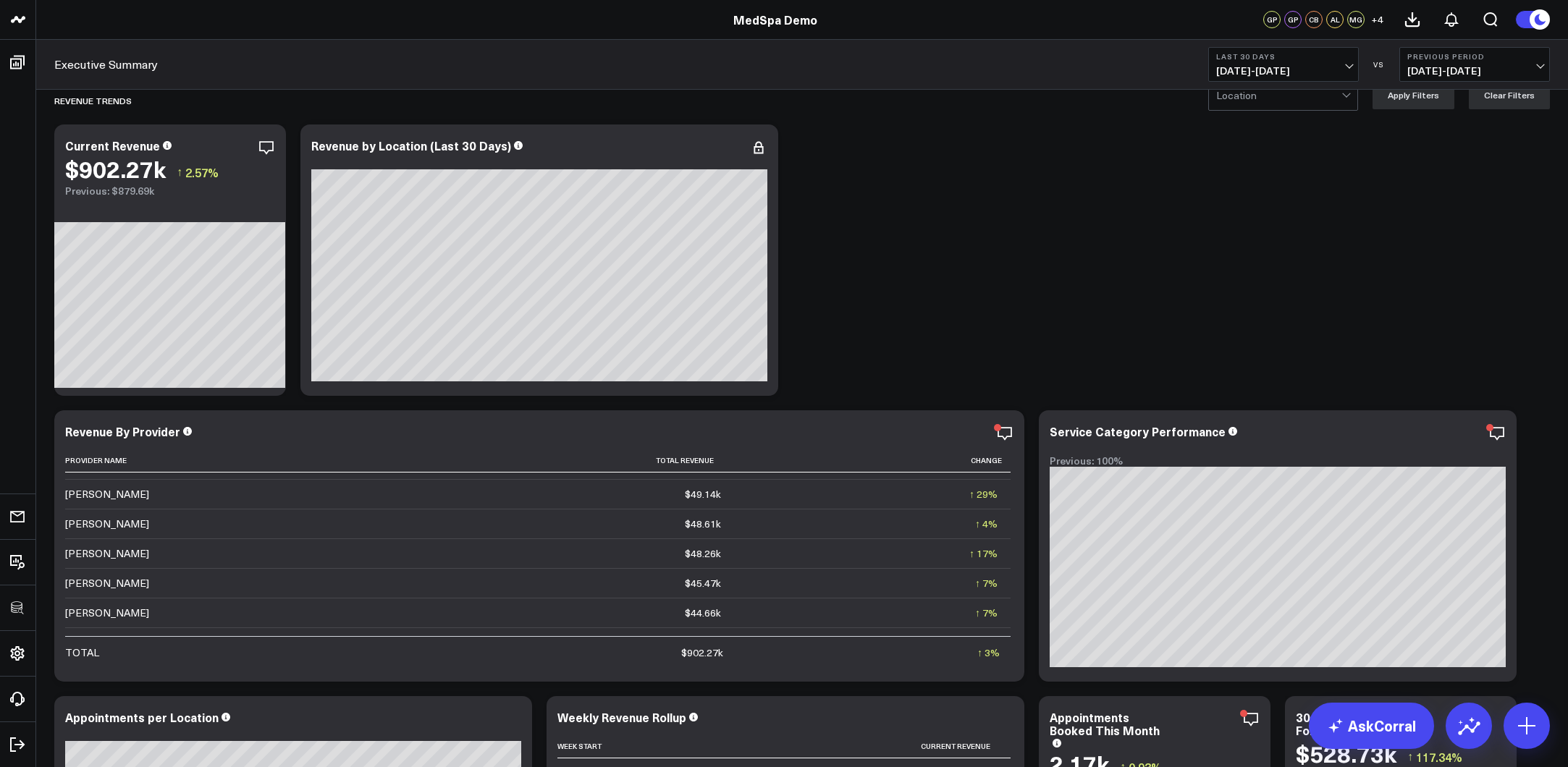
scroll to position [26, 0]
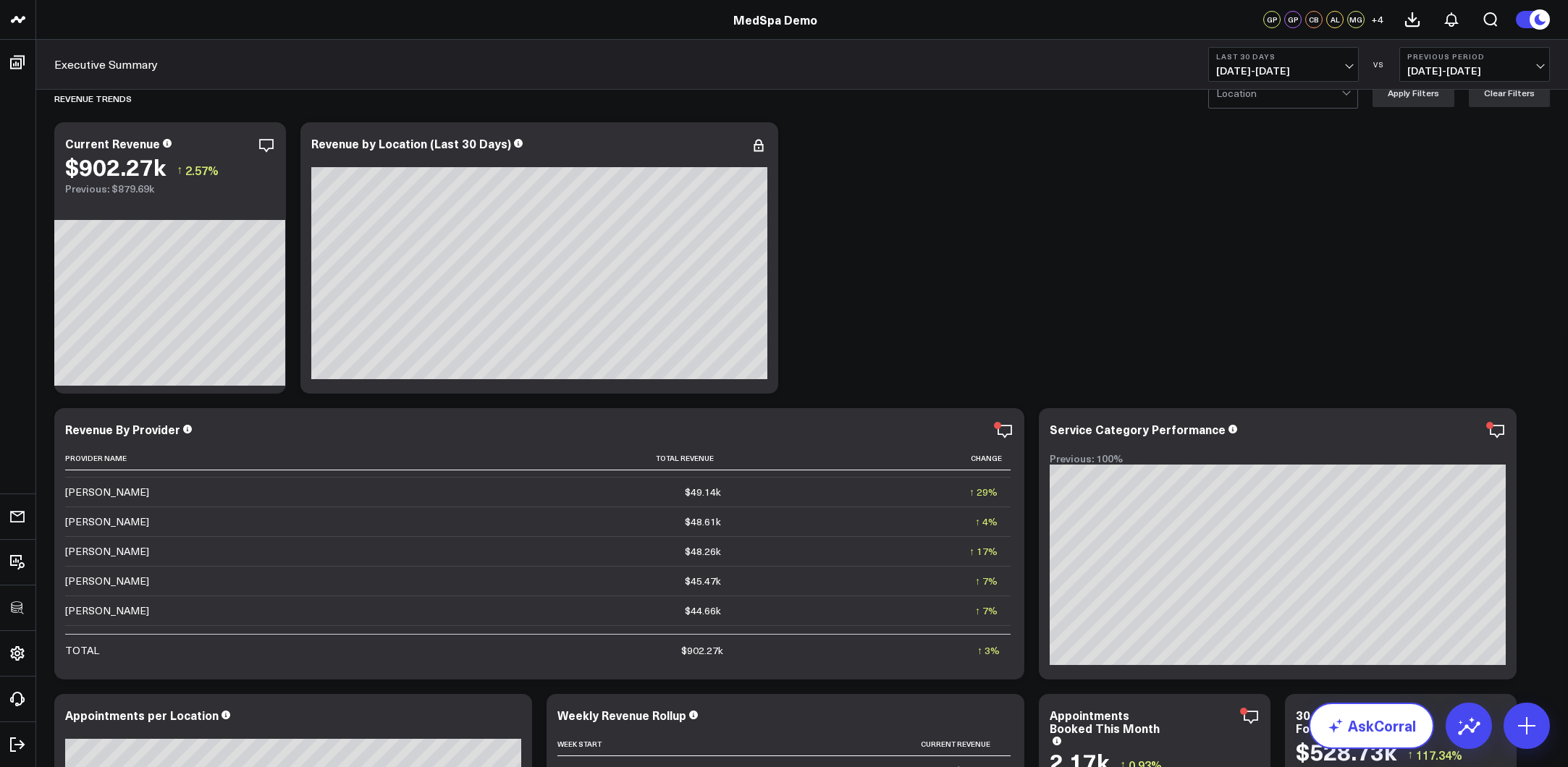
click at [1380, 674] on link "AskCorral" at bounding box center [1371, 726] width 125 height 46
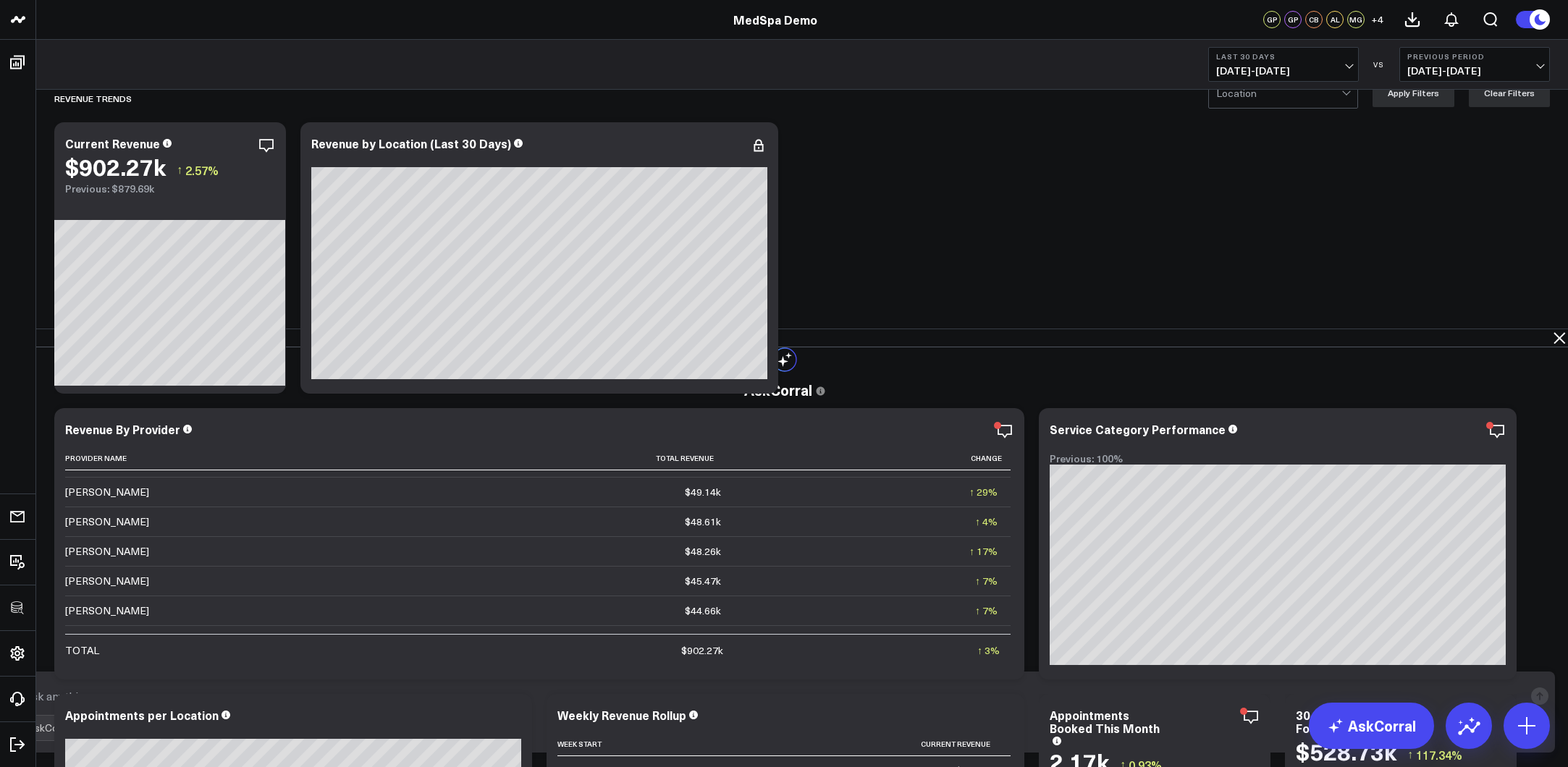
click at [947, 446] on button "What is the daily count of new inbound leads over the past 15 days?" at bounding box center [785, 475] width 326 height 61
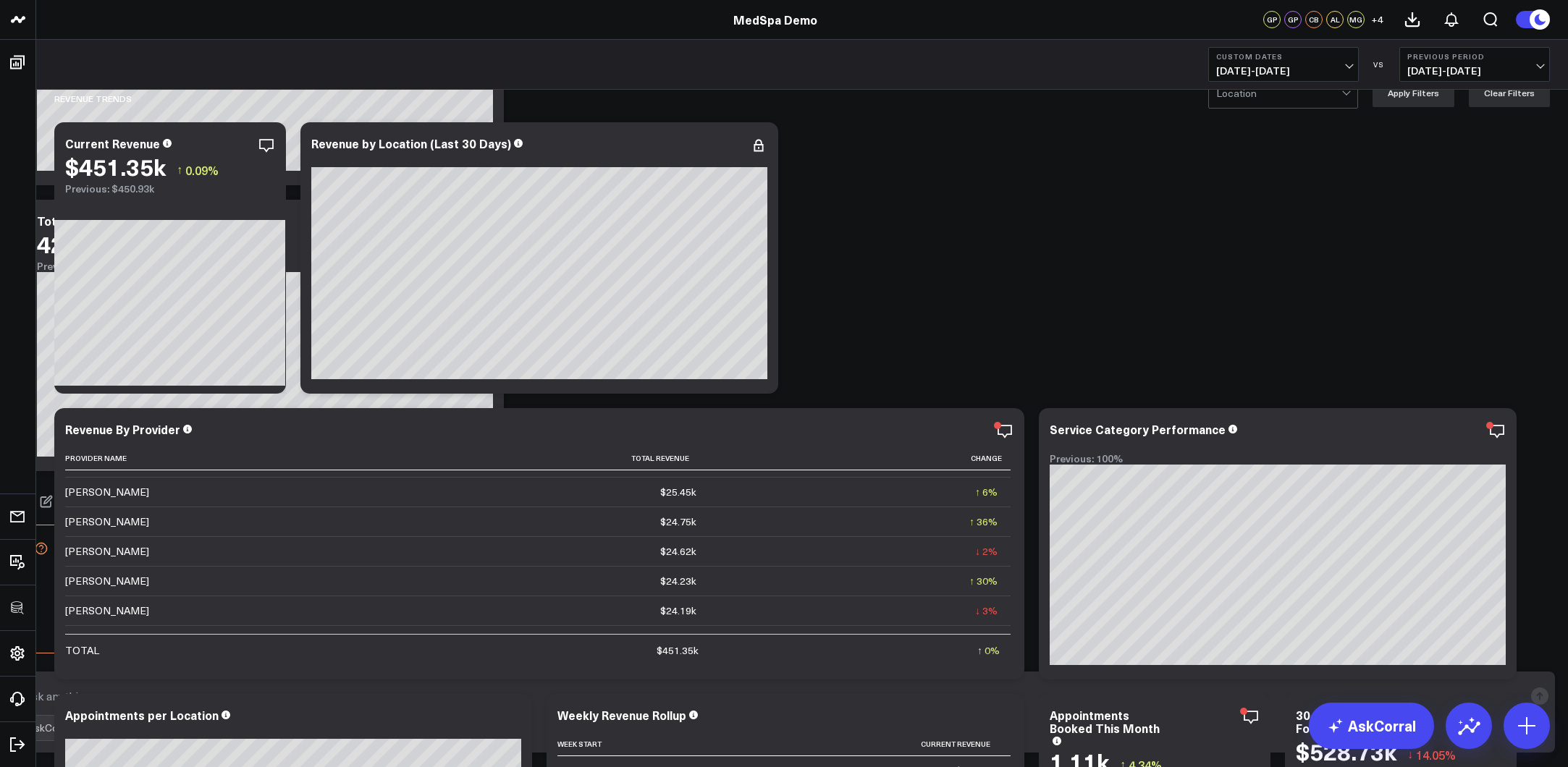
scroll to position [263, 0]
click at [983, 674] on textarea at bounding box center [772, 696] width 1504 height 26
type textarea "what channels are our top performing for inbound leads this month"
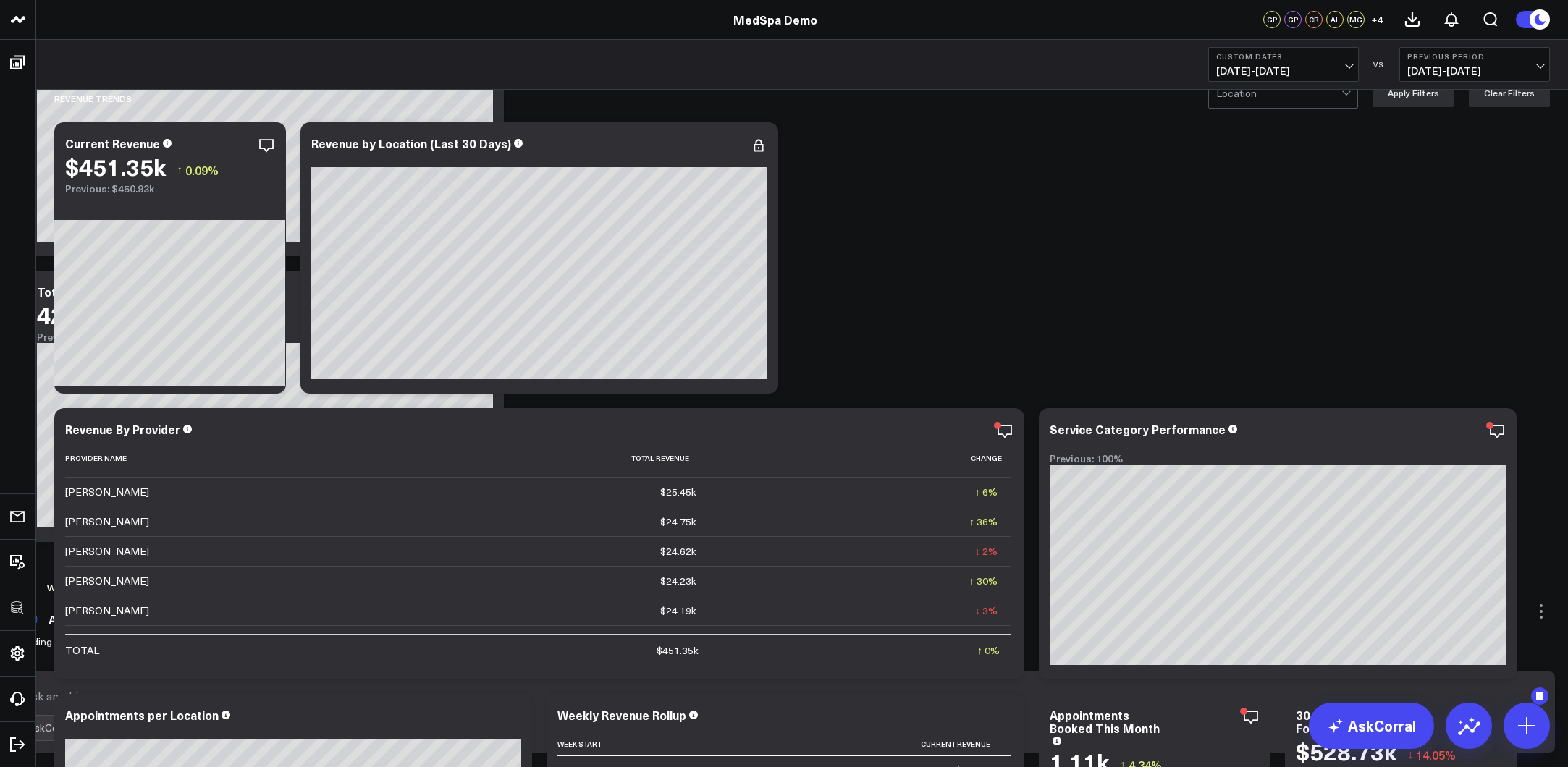
scroll to position [193, 0]
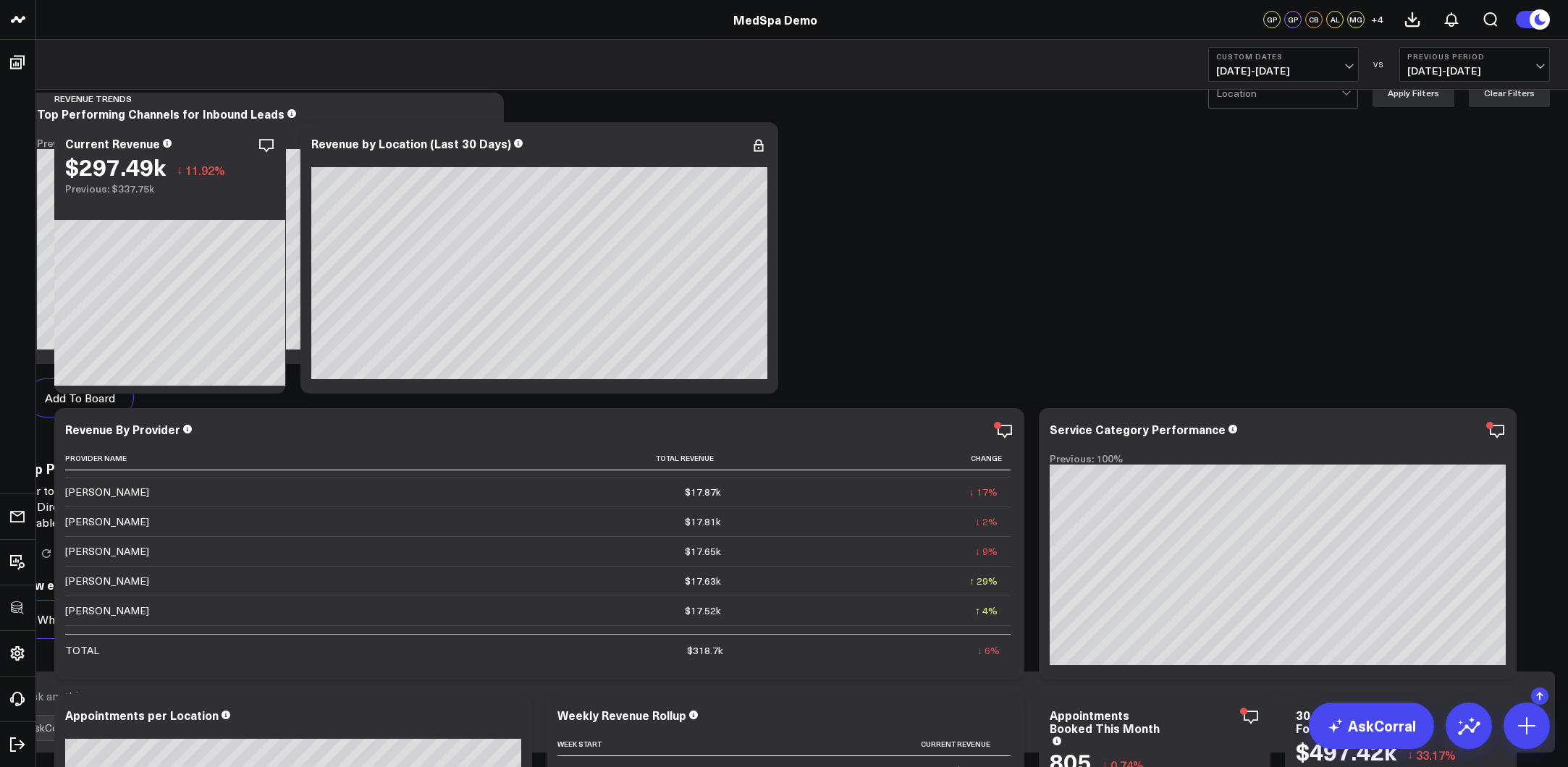
scroll to position [1930, 0]
click at [90, 547] on icon at bounding box center [84, 553] width 13 height 13
click at [598, 486] on p "Your top-performing channels for inbound leads this month are Facebook Ads with…" at bounding box center [308, 507] width 579 height 48
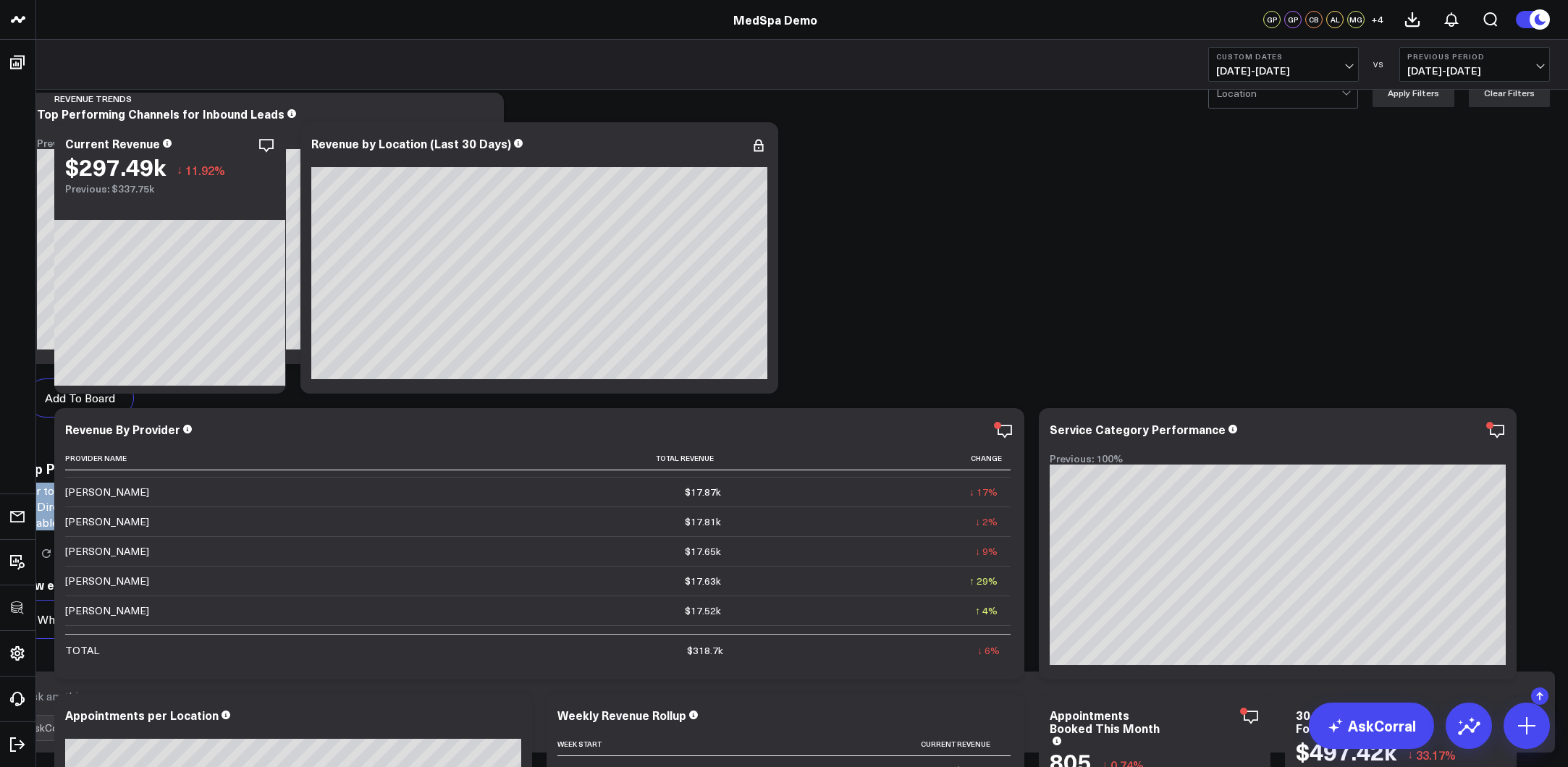
click at [598, 487] on p "Your top-performing channels for inbound leads this month are Facebook Ads with…" at bounding box center [308, 507] width 579 height 48
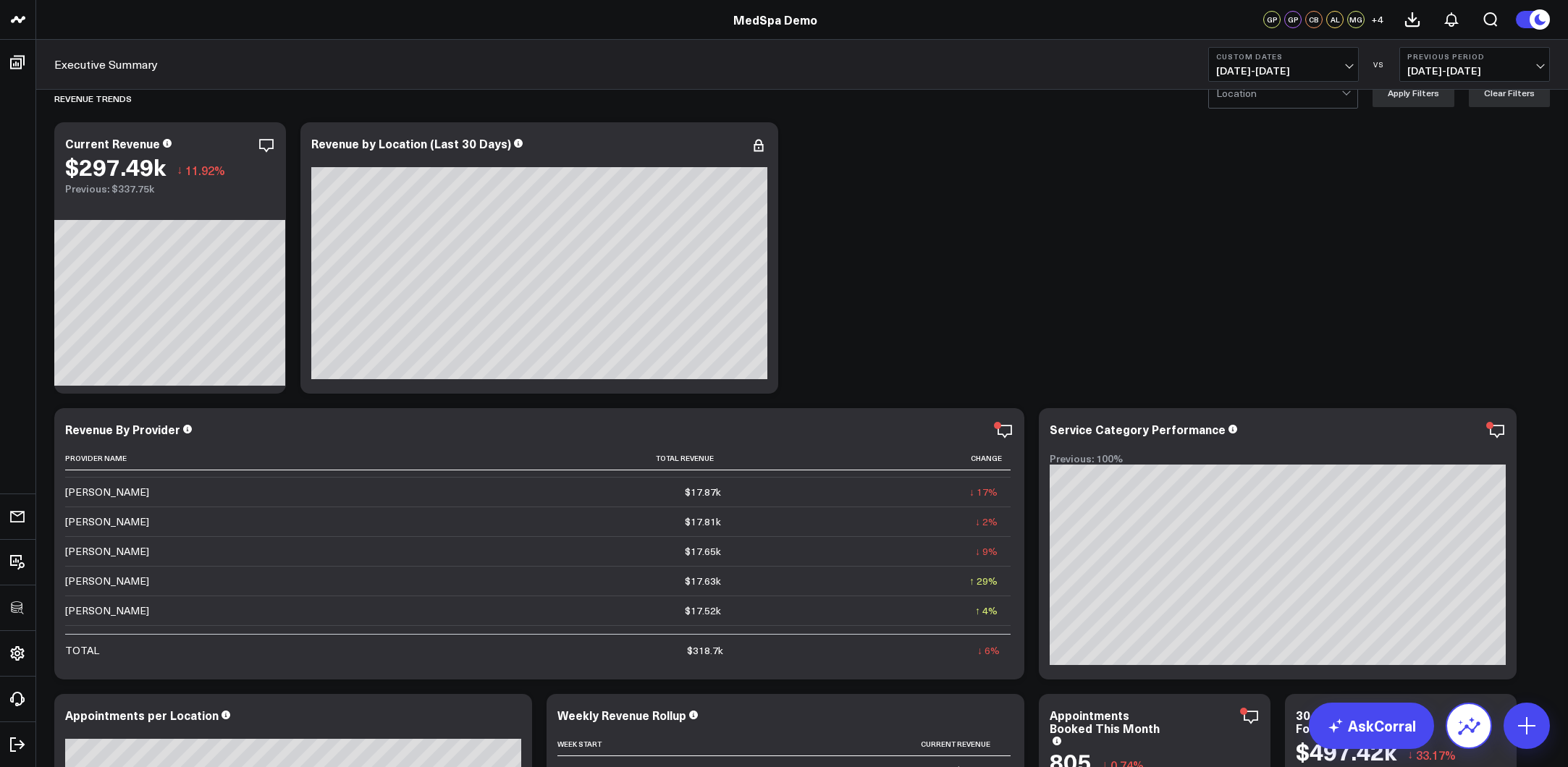
click at [1475, 674] on icon at bounding box center [1469, 725] width 23 height 23
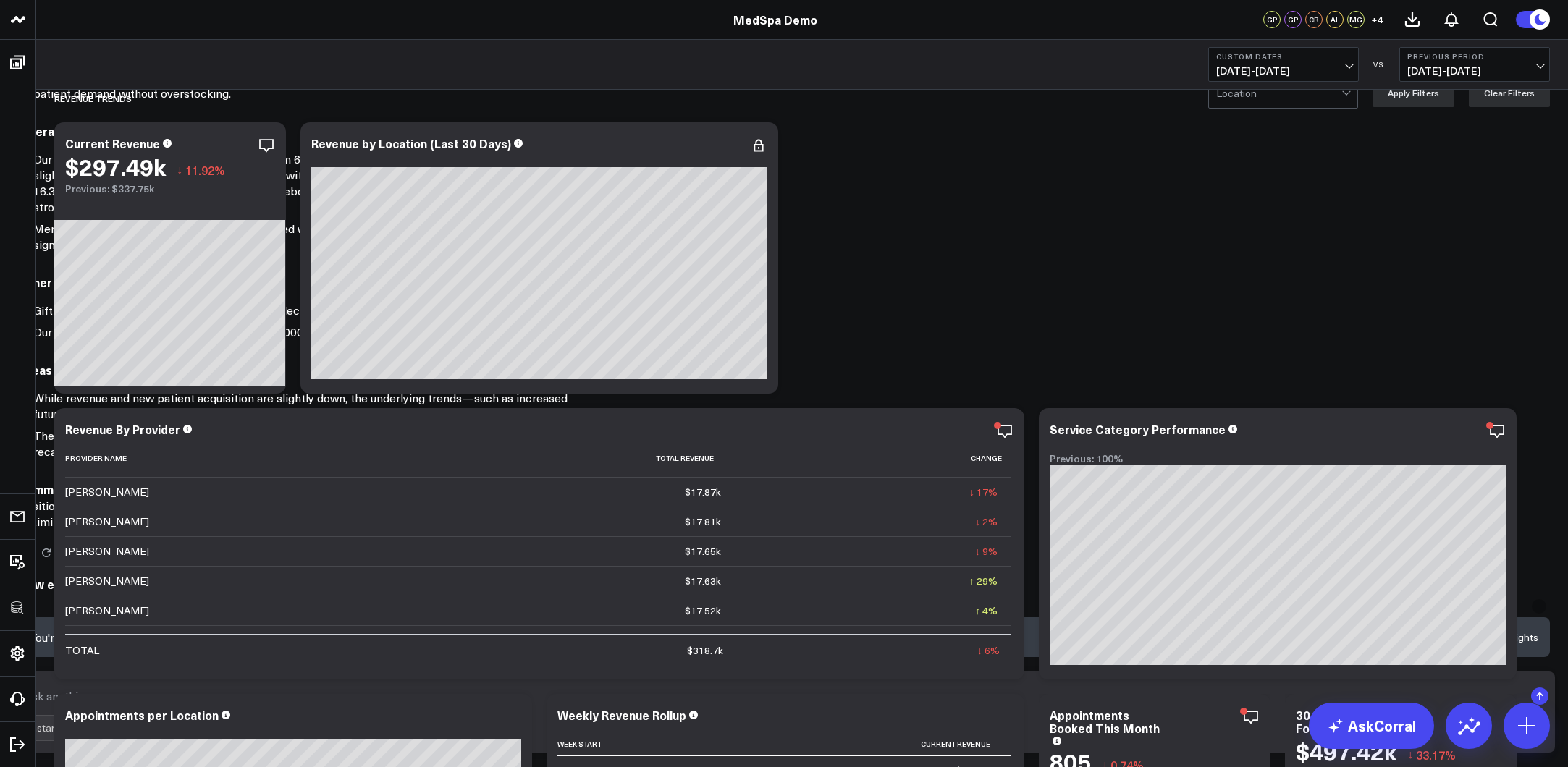
scroll to position [0, 0]
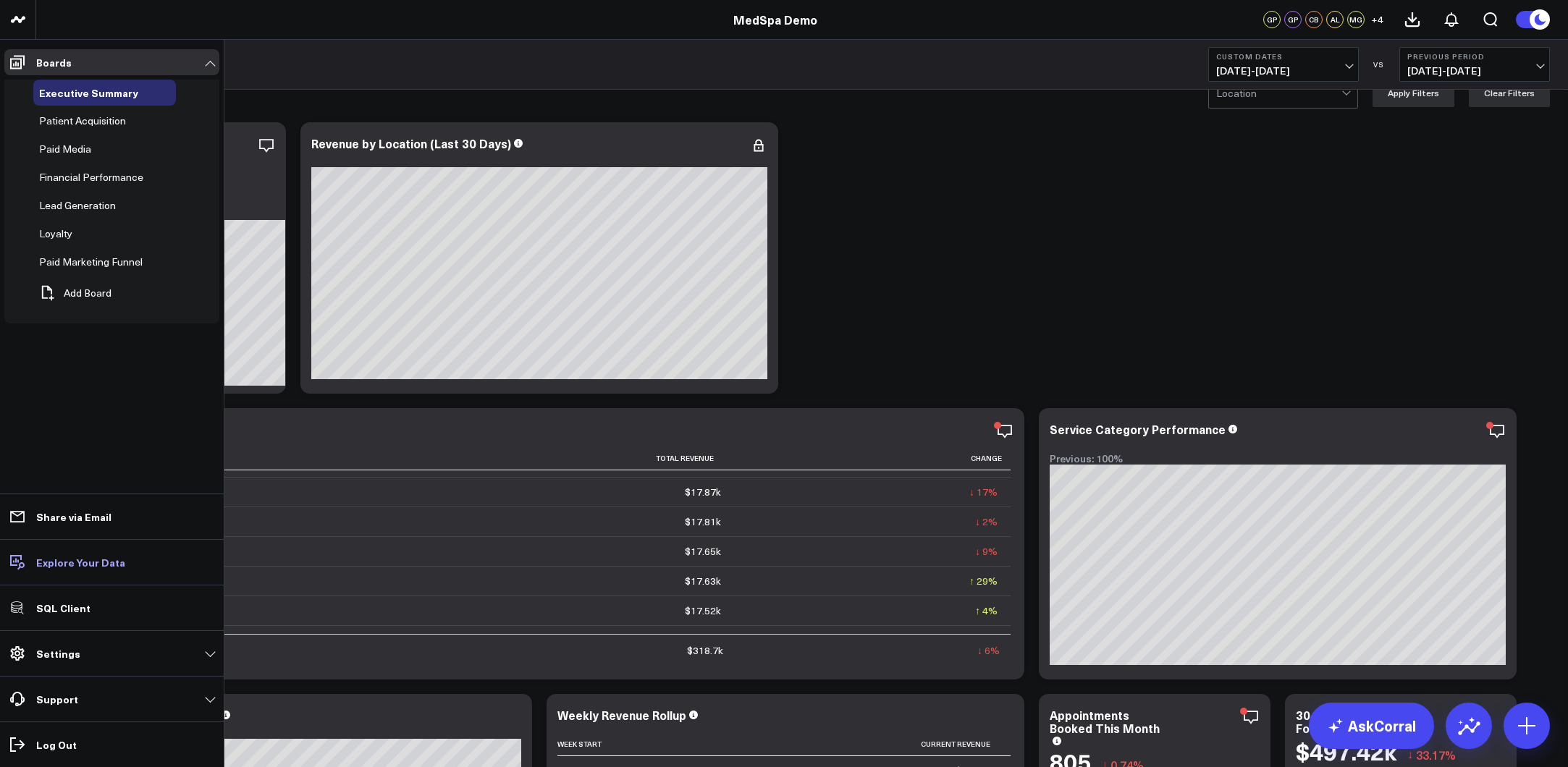
click at [40, 560] on p "Explore Your Data" at bounding box center [80, 561] width 89 height 11
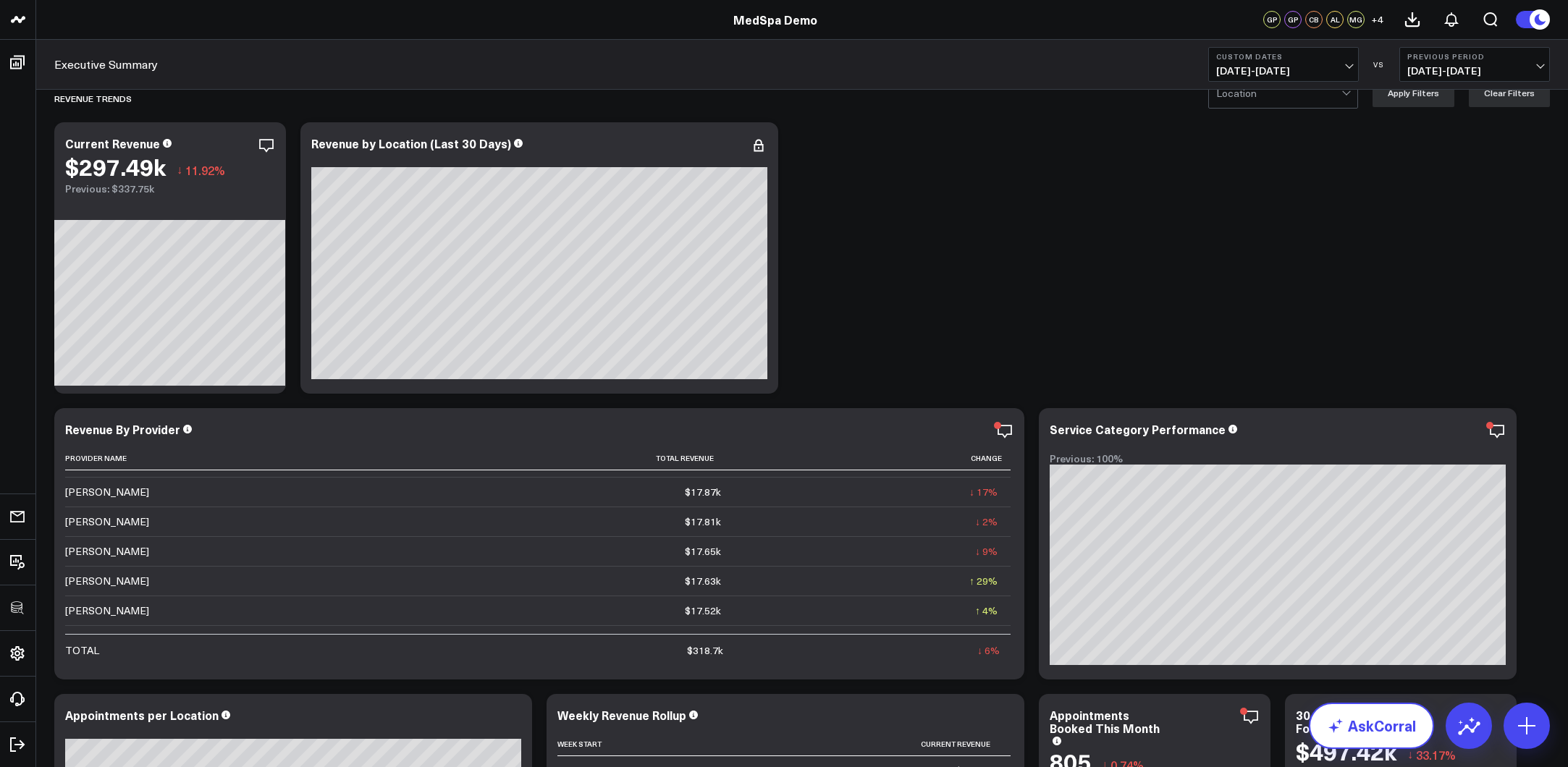
click at [1401, 674] on link "AskCorral" at bounding box center [1371, 726] width 125 height 46
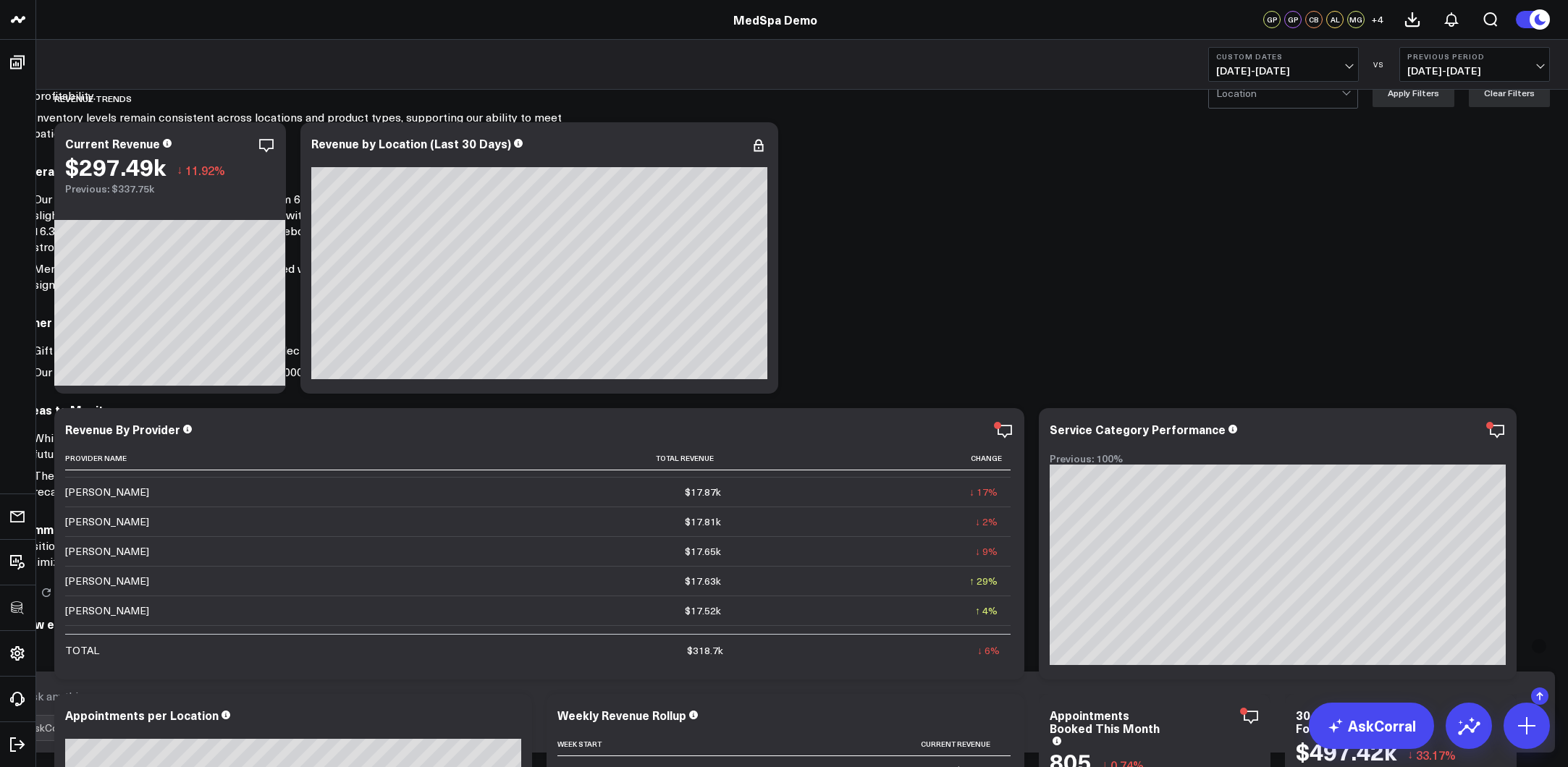
click at [1097, 674] on form "AskCorral" at bounding box center [784, 712] width 1541 height 81
click at [1023, 674] on textarea at bounding box center [772, 696] width 1504 height 26
type textarea "what are our highest value patients across locations?"
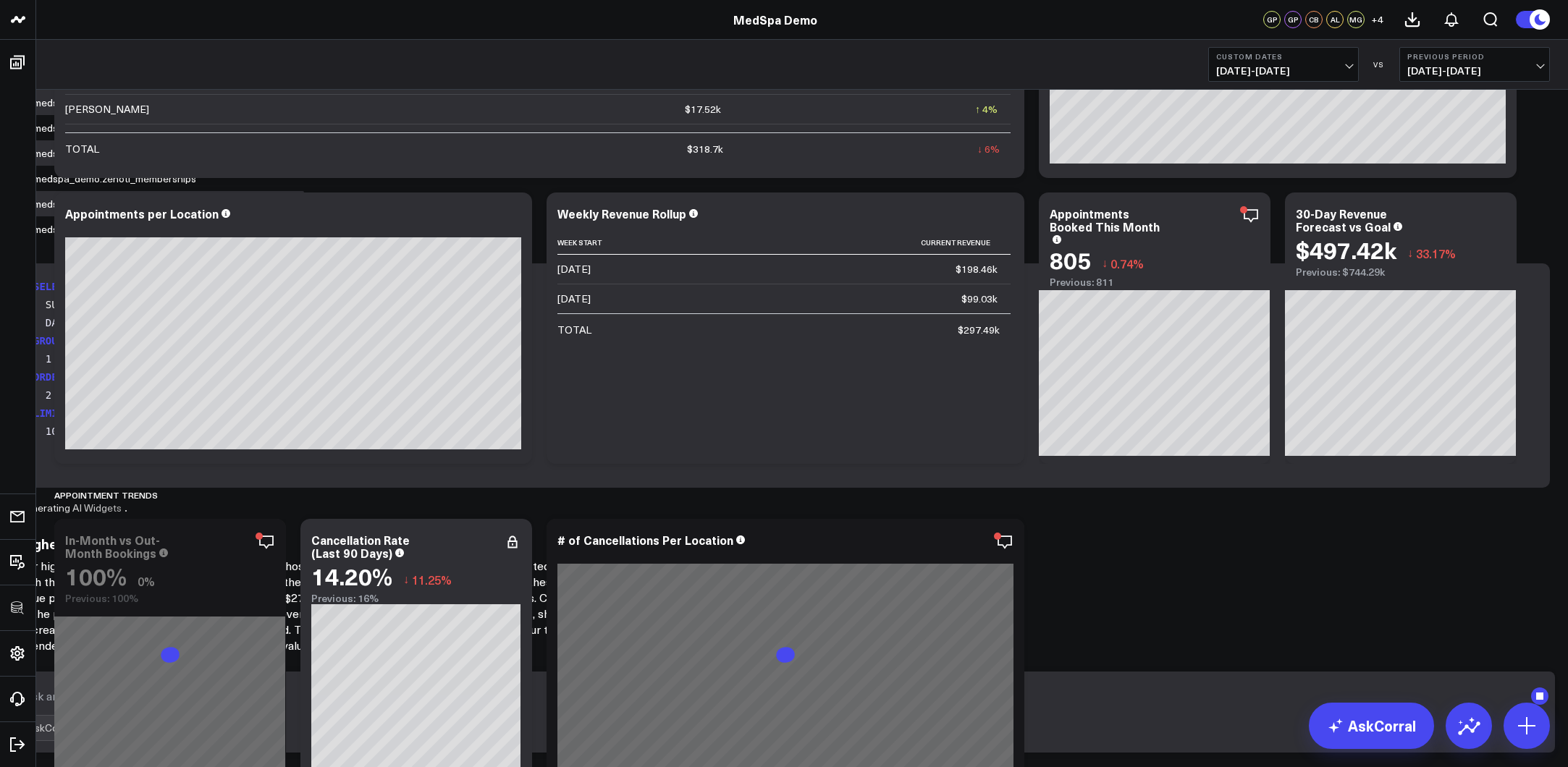
scroll to position [531, 0]
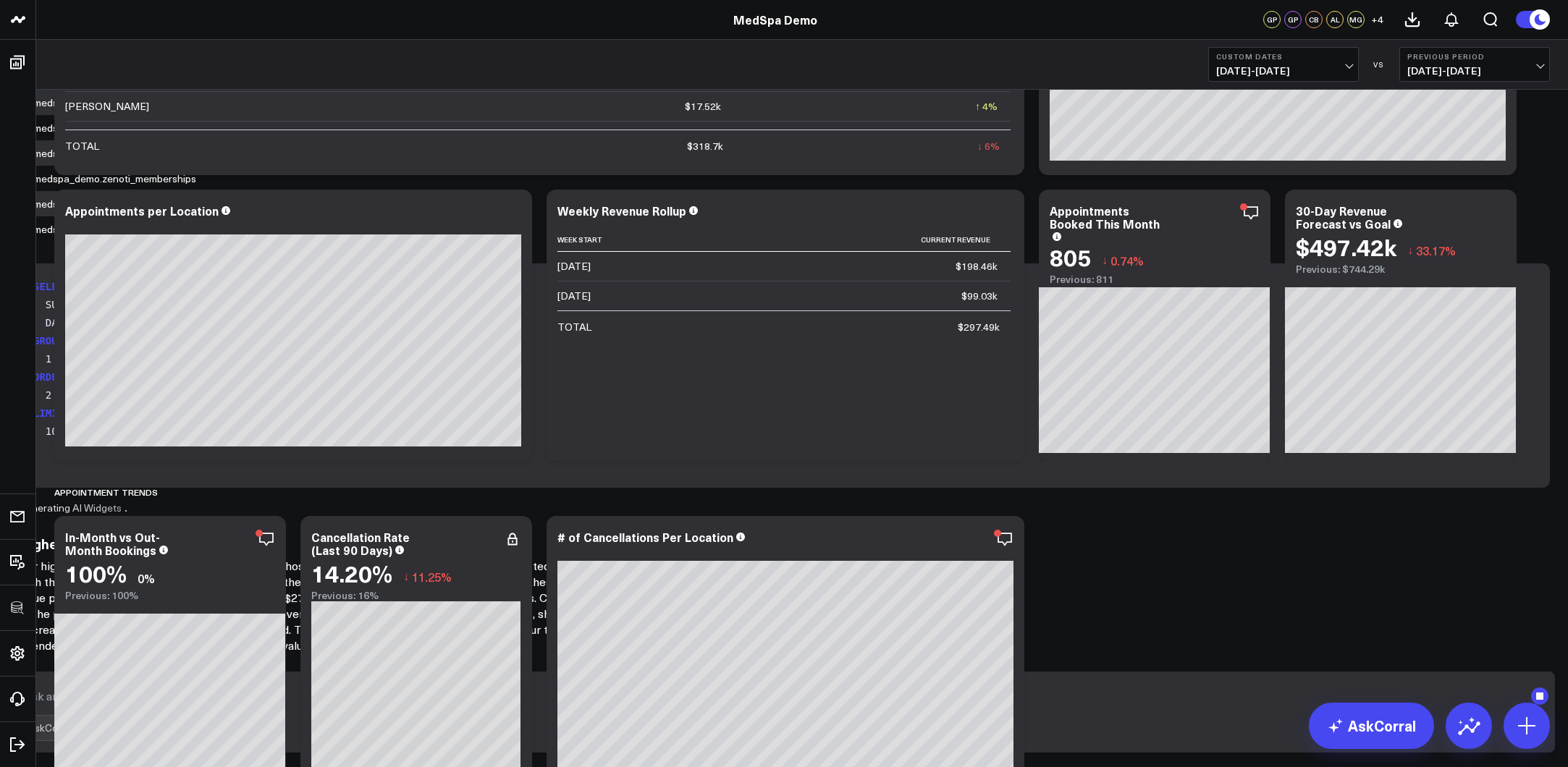
click at [598, 552] on h3 "Highest Value Patients Across Locations" at bounding box center [308, 543] width 579 height 16
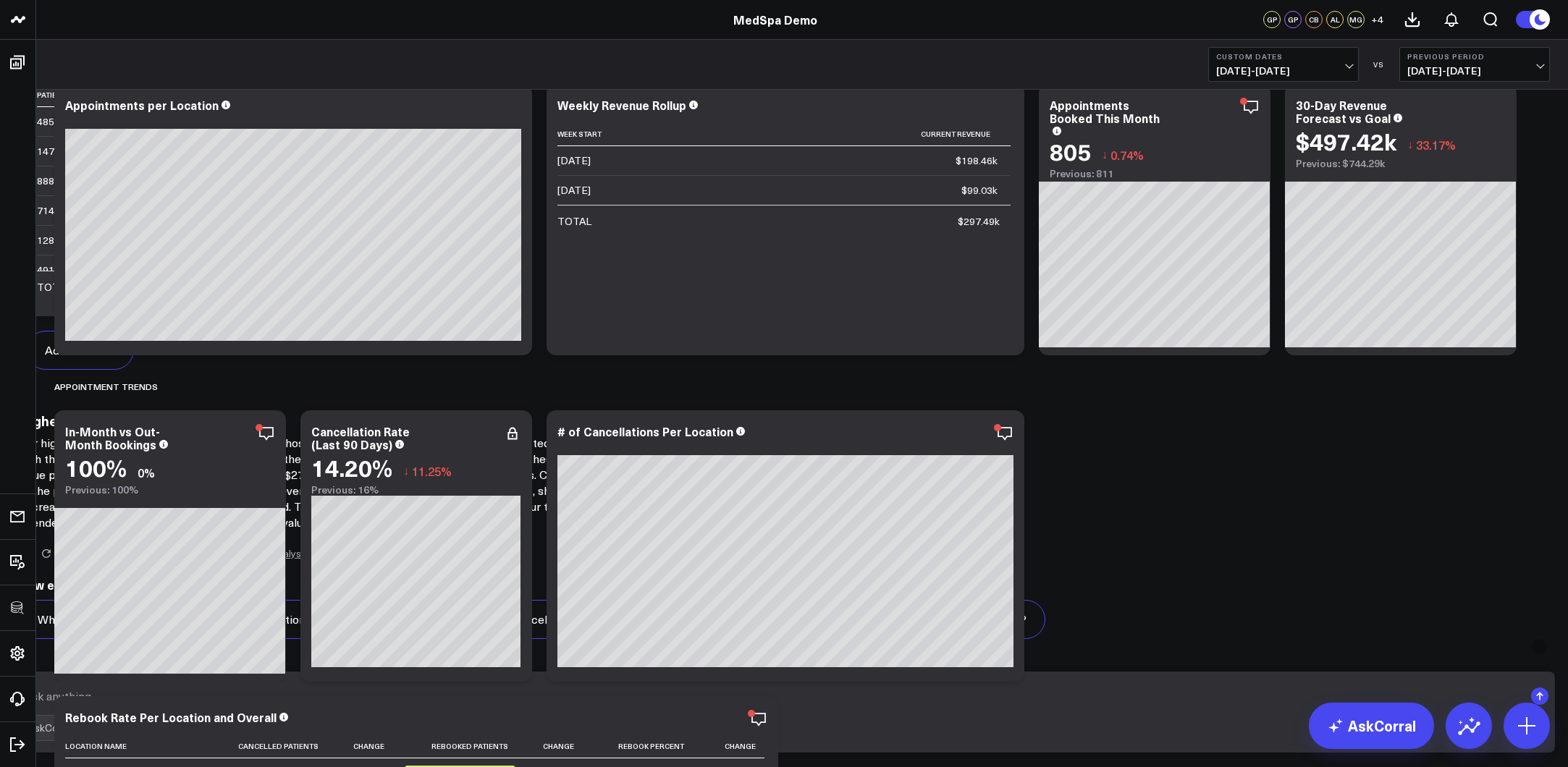
scroll to position [2237, 0]
click at [997, 674] on textarea at bounding box center [772, 696] width 1504 height 26
type textarea "only show me folks who've [PERSON_NAME][MEDICAL_DATA] and who have spent money …"
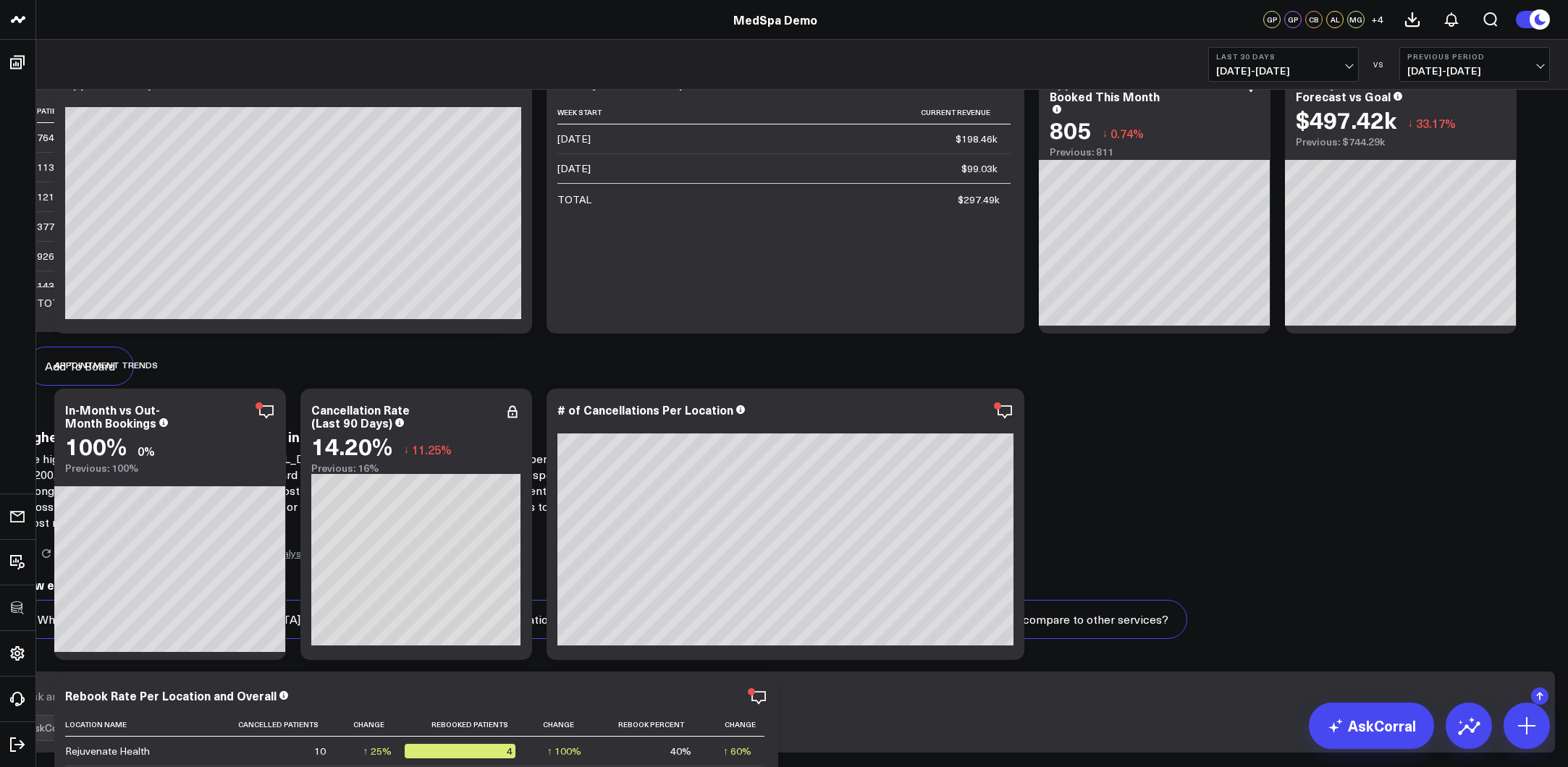
click at [598, 467] on p "The highest value patients who received [MEDICAL_DATA] and spent money in the l…" at bounding box center [308, 490] width 579 height 79
click at [1370, 407] on div "Add To Board Executive Summary Patient Acquisition Paid Media Financial Perform…" at bounding box center [784, 53] width 1531 height 706
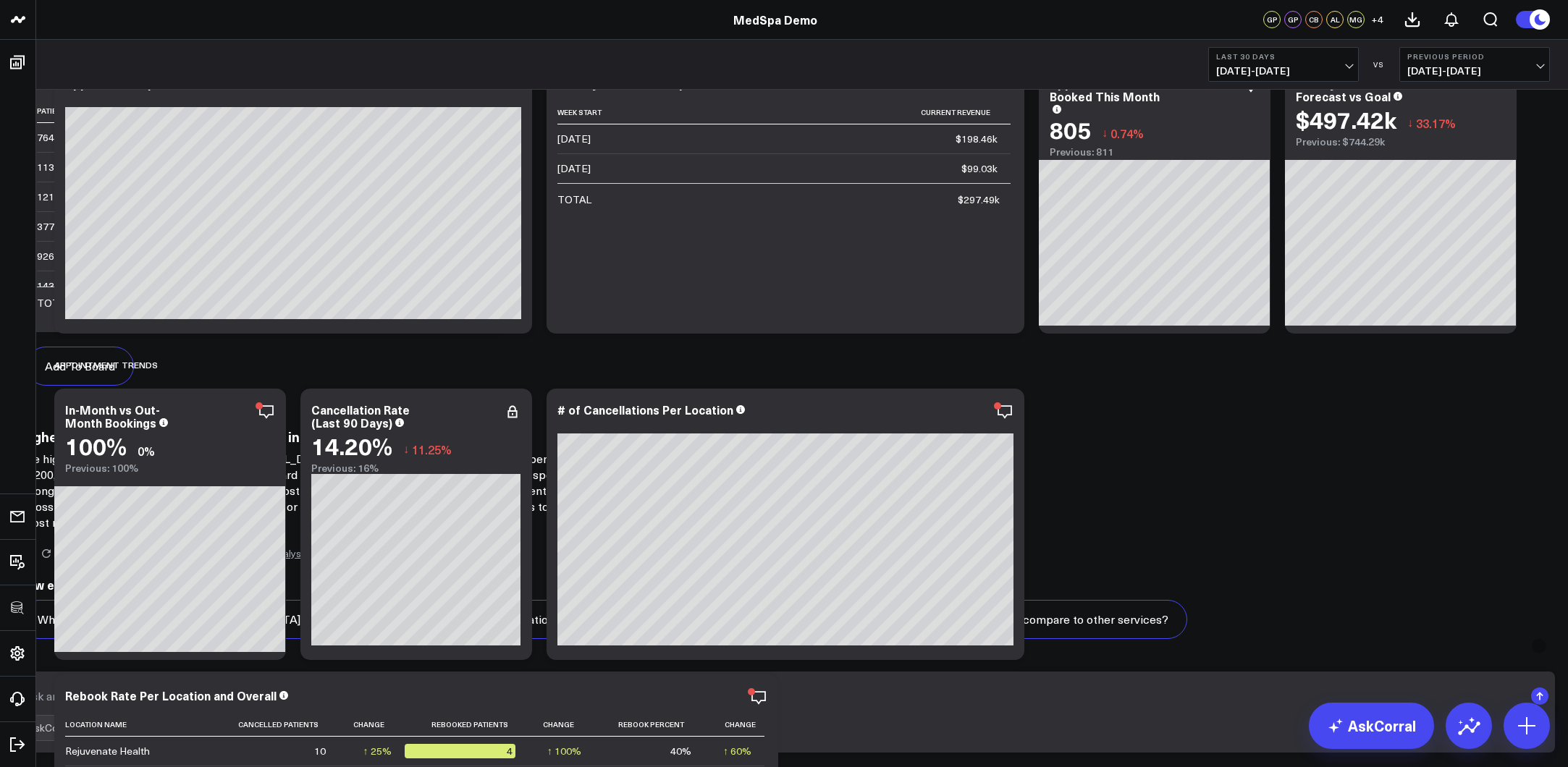
scroll to position [3597, 0]
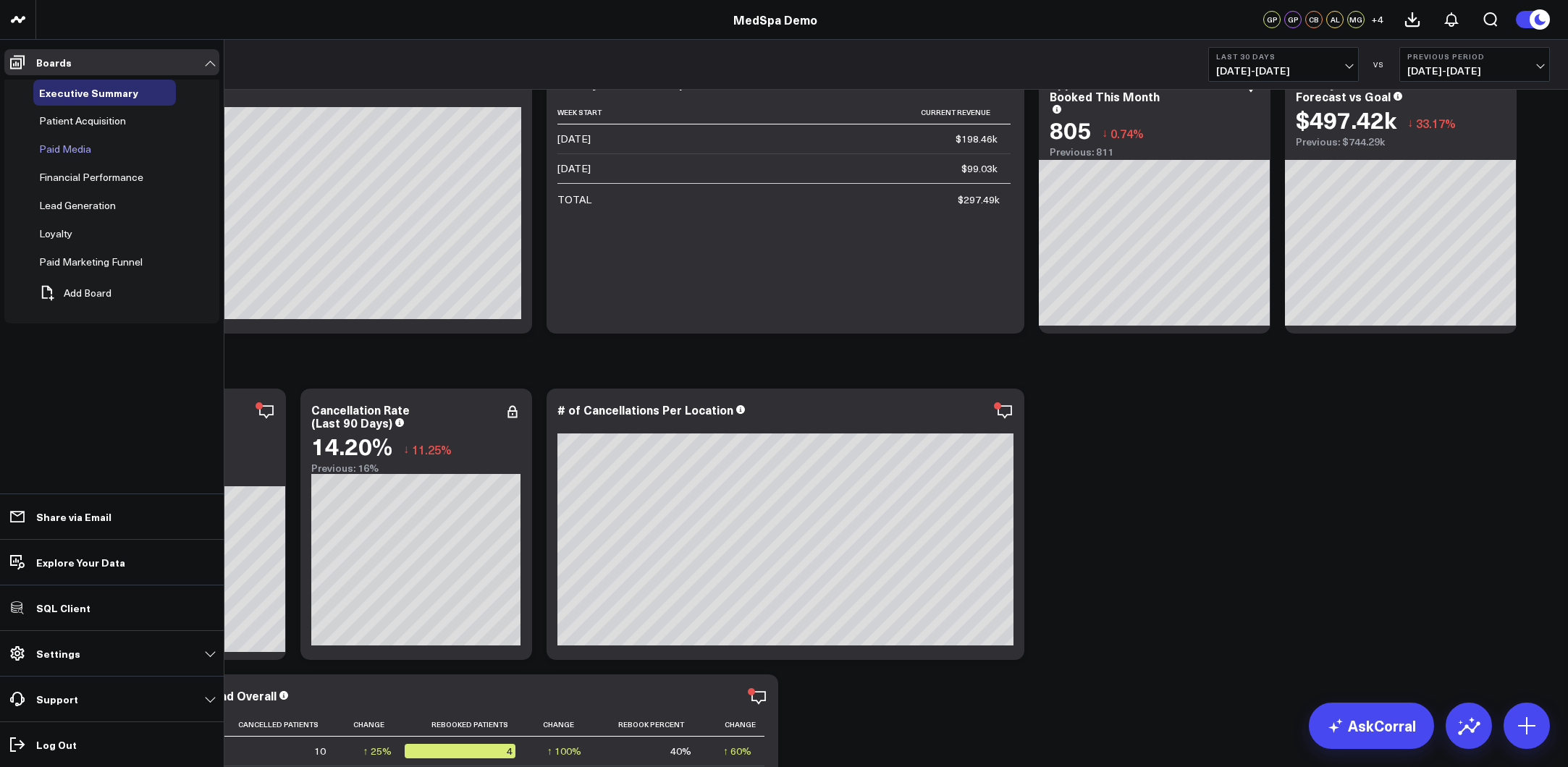
click at [122, 147] on div "Paid Media" at bounding box center [105, 149] width 143 height 26
click at [65, 154] on span "Paid Media" at bounding box center [65, 149] width 52 height 13
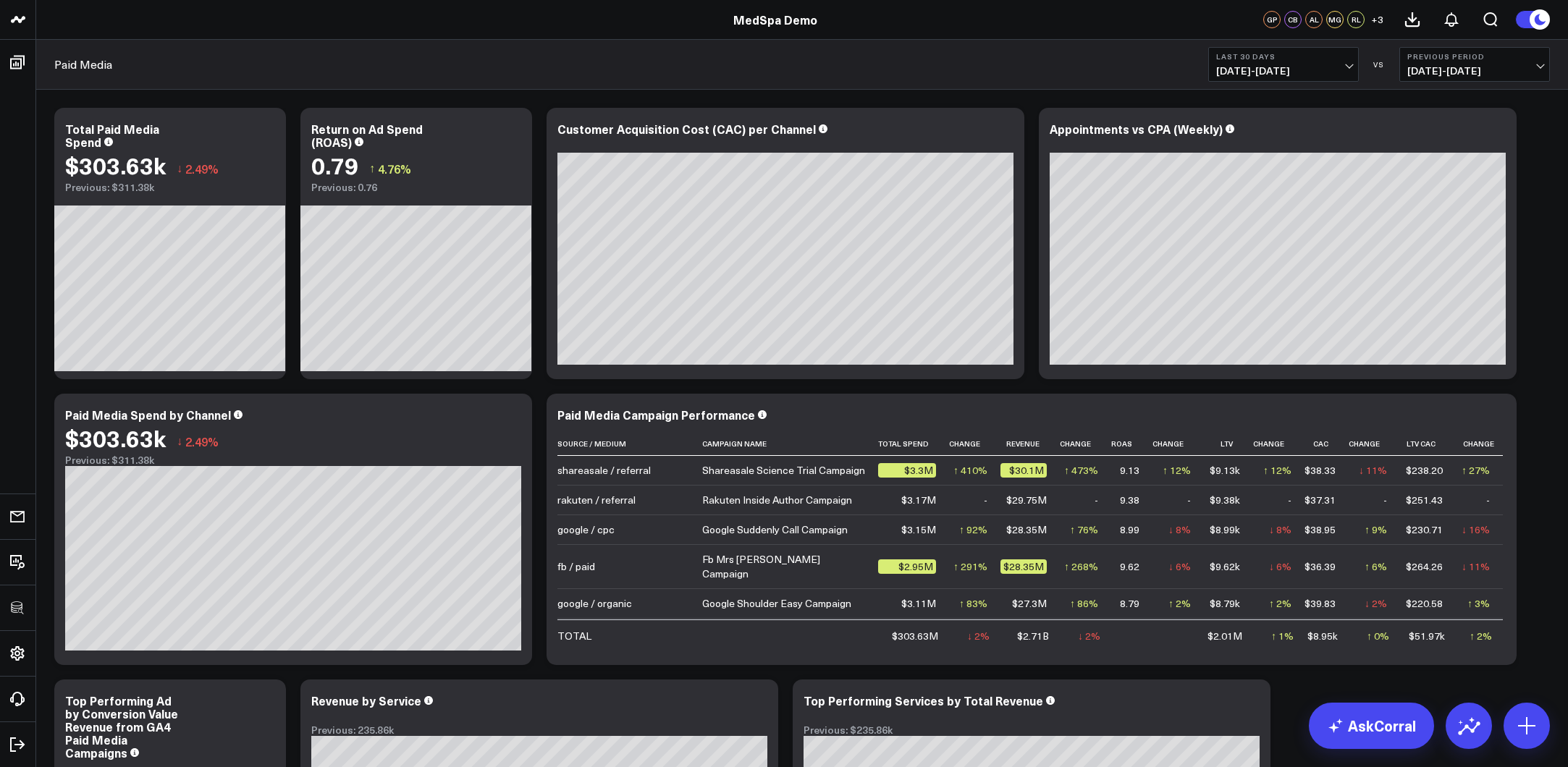
click at [1475, 383] on div "Modify via AI Copy link to widget Ask support Remove Create linked copy Executi…" at bounding box center [802, 673] width 1510 height 1144
